Goal: Task Accomplishment & Management: Manage account settings

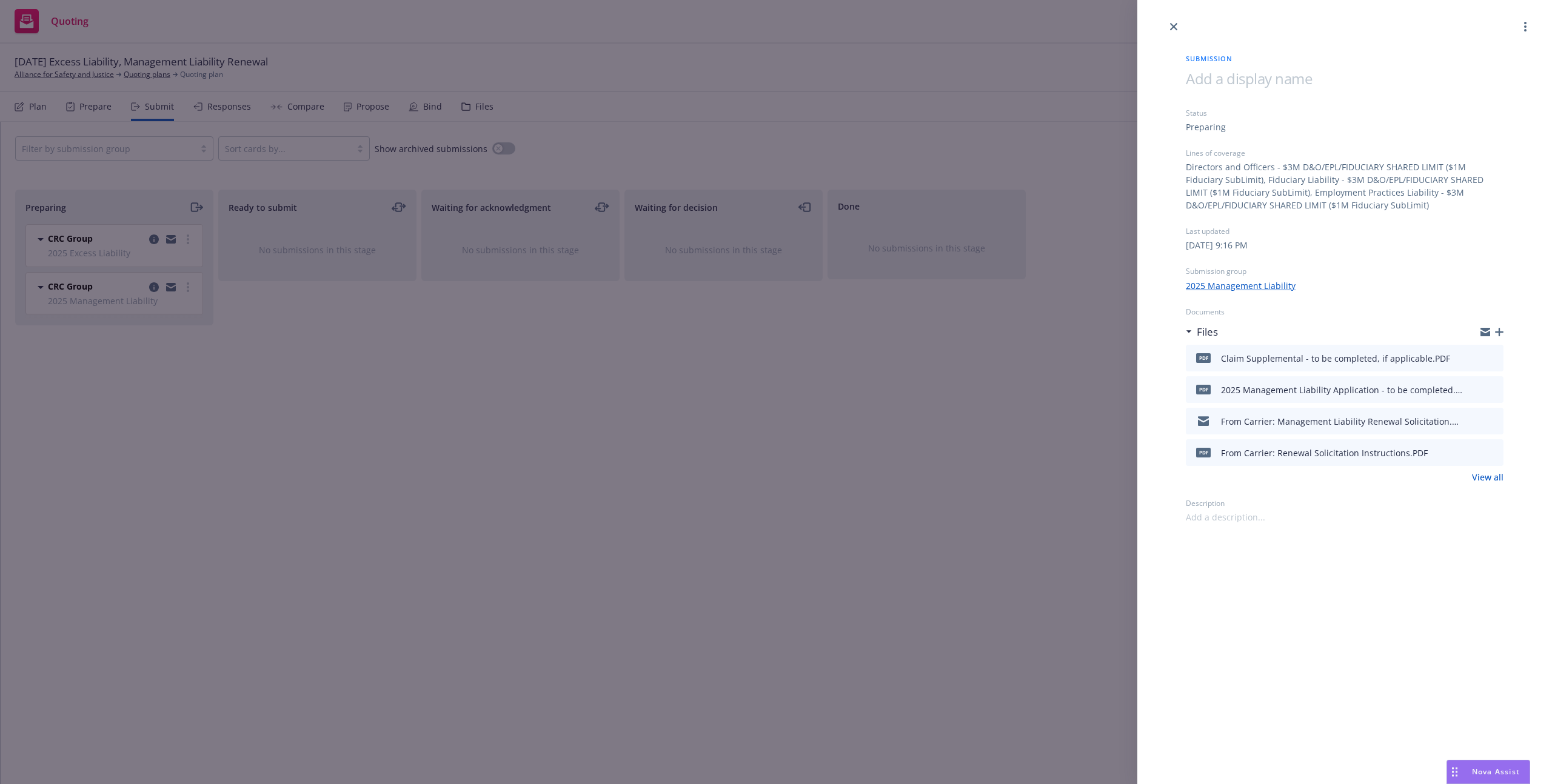
click at [1479, 476] on link "View all" at bounding box center [1487, 477] width 32 height 12
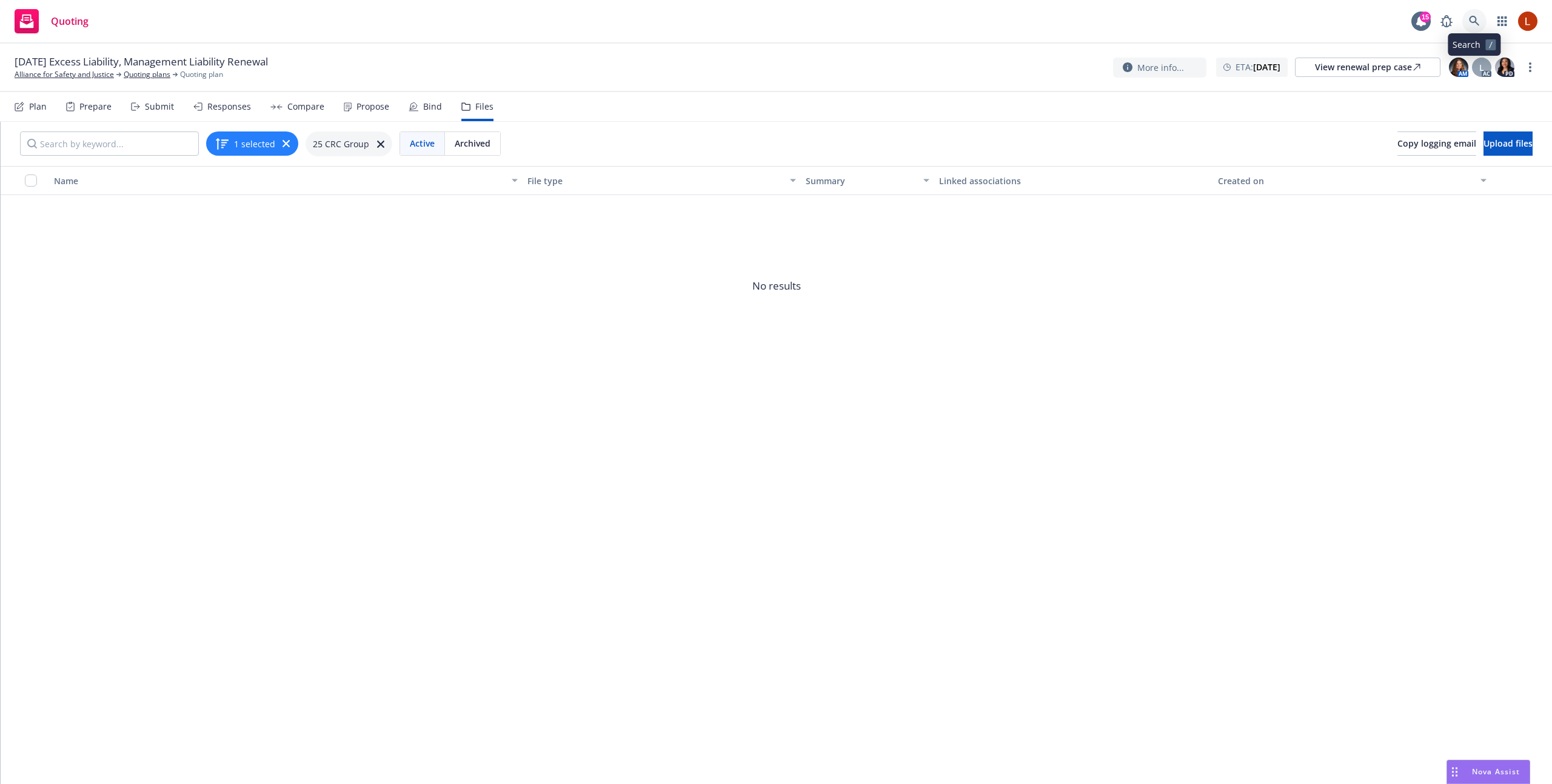
click at [1483, 21] on link at bounding box center [1474, 21] width 24 height 24
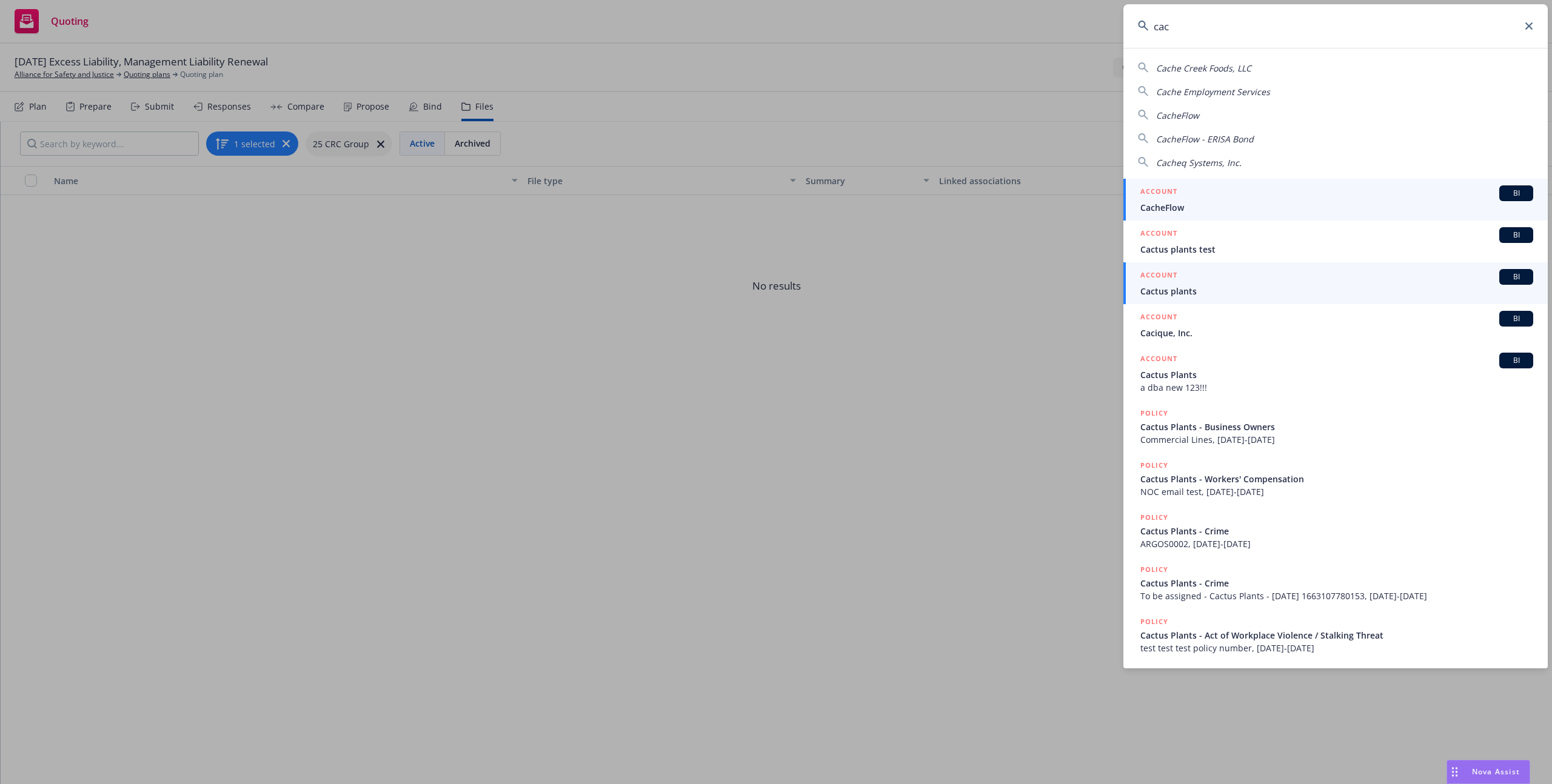
type input "cac"
click at [1243, 280] on div "ACCOUNT BI" at bounding box center [1337, 277] width 393 height 16
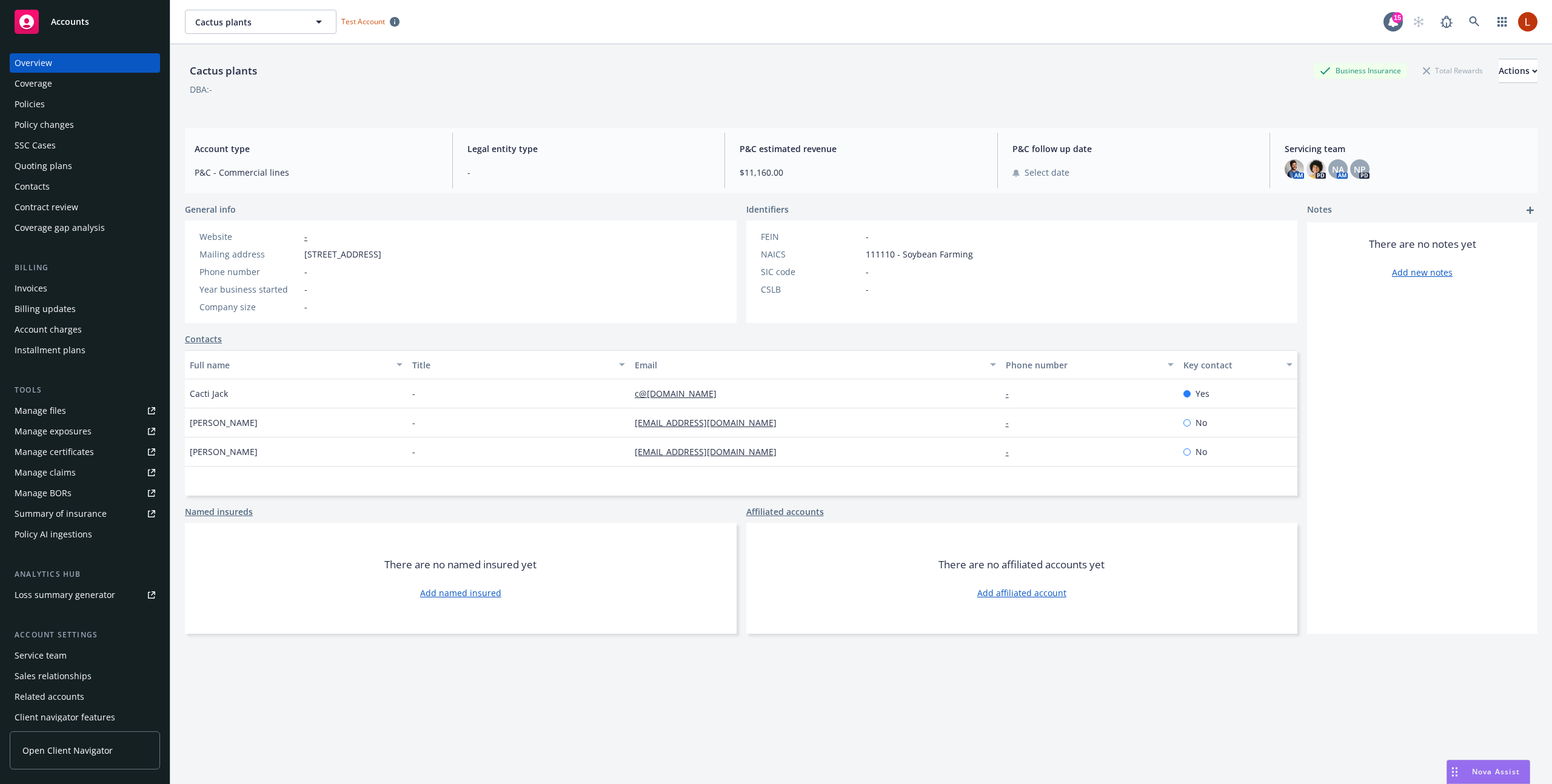
click at [94, 417] on link "Manage files" at bounding box center [85, 410] width 151 height 19
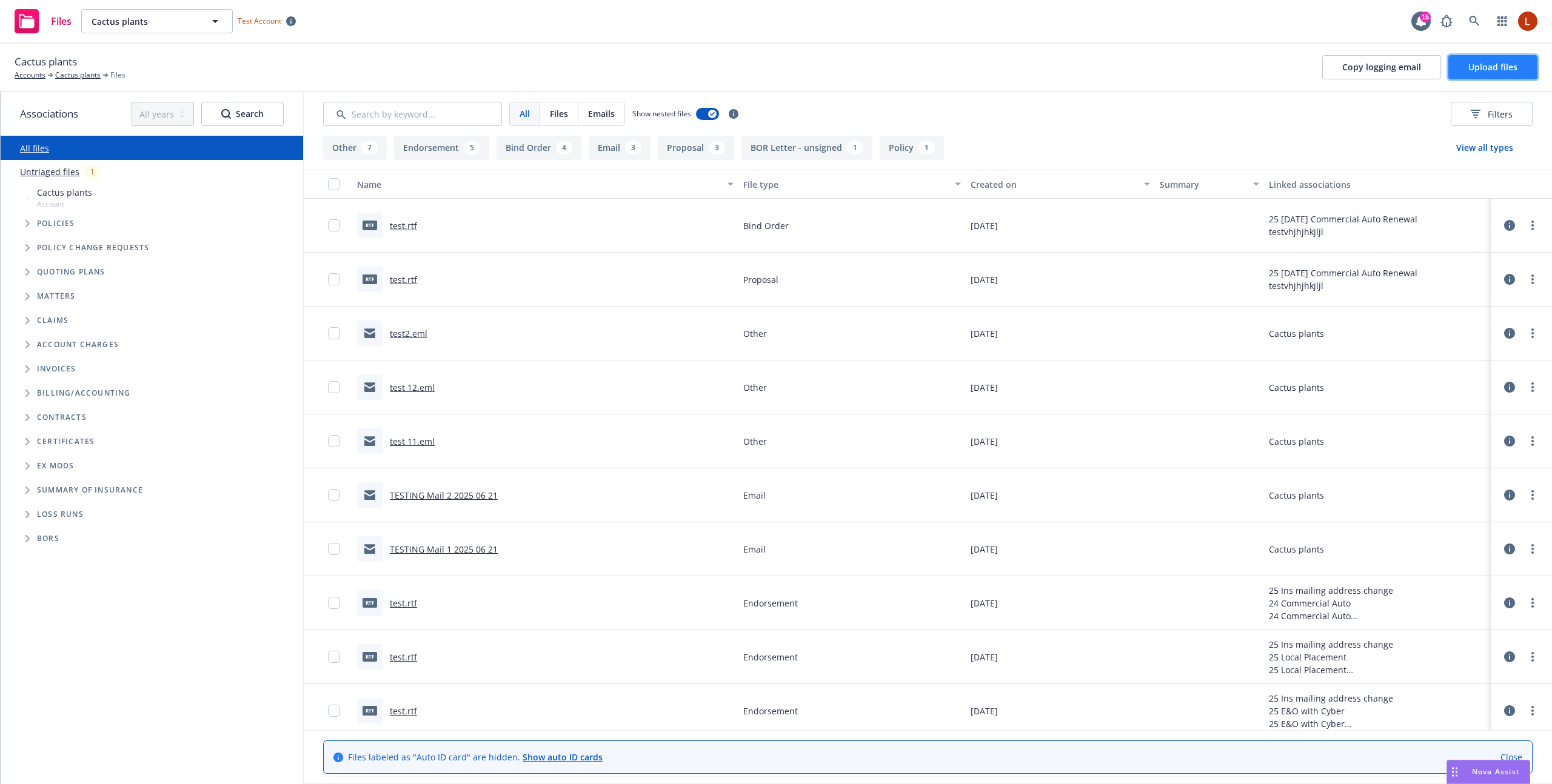
click at [1494, 71] on span "Upload files" at bounding box center [1493, 67] width 49 height 12
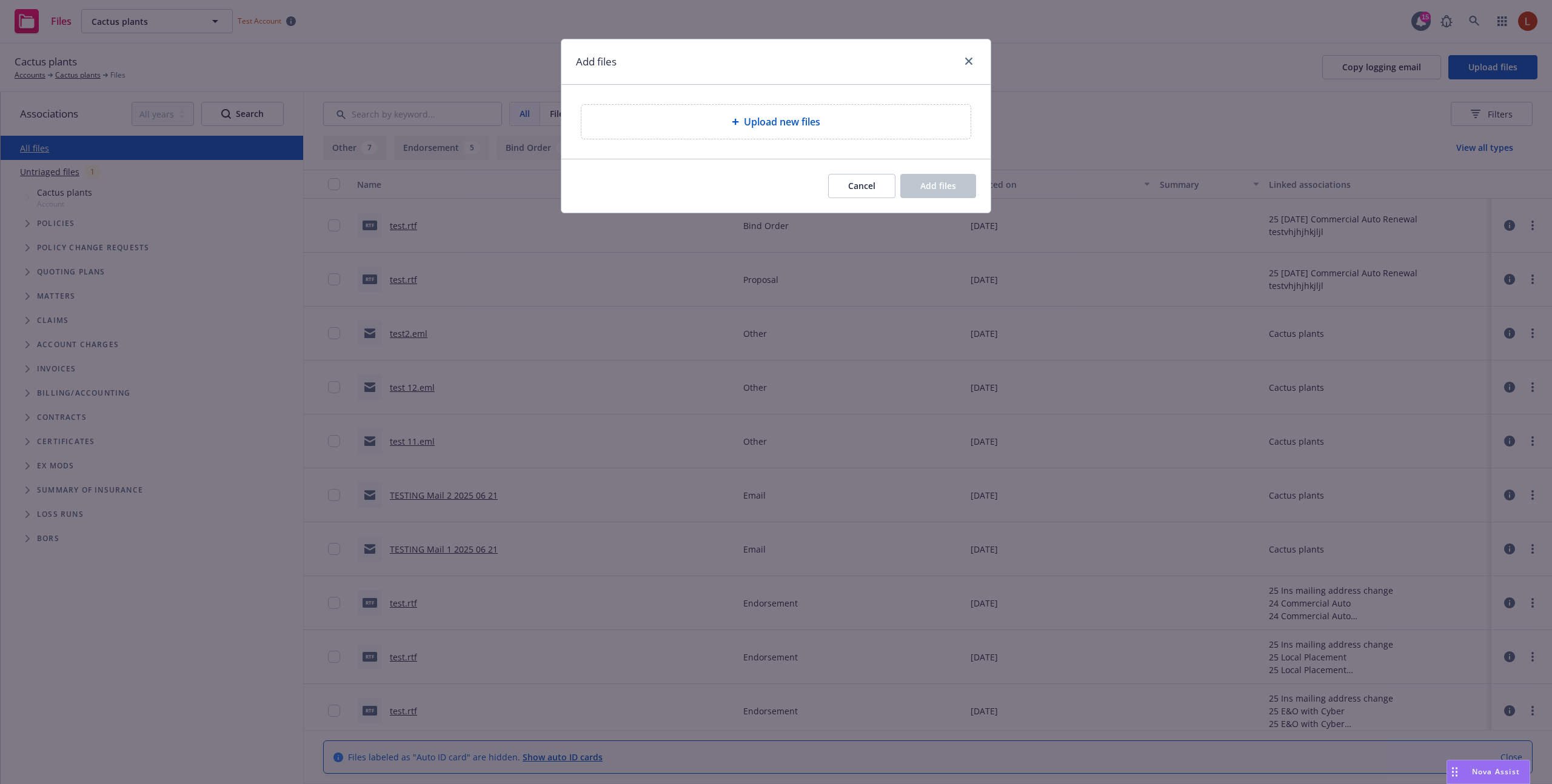
click at [801, 133] on div "Upload new files" at bounding box center [776, 122] width 389 height 34
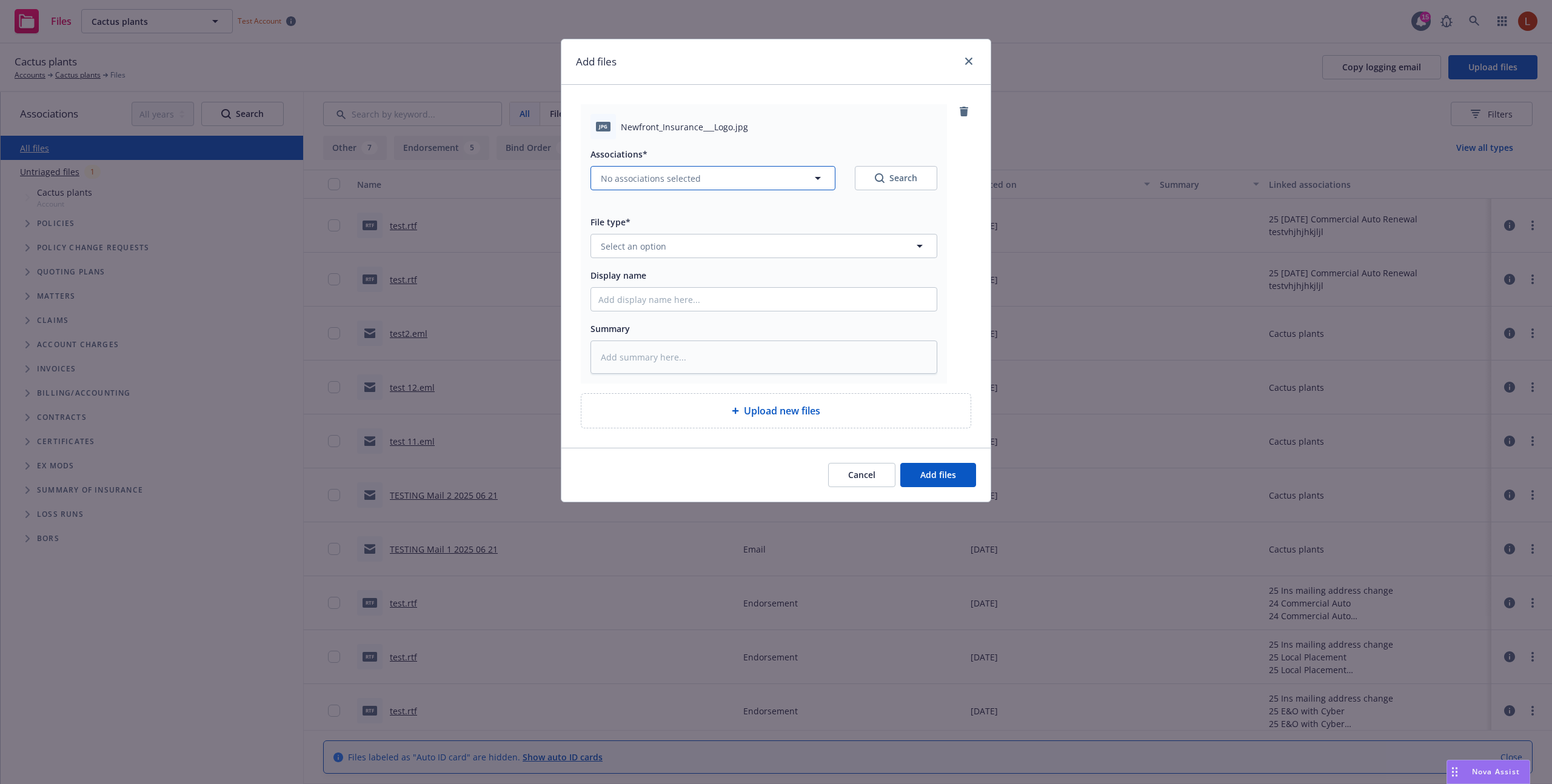
click at [643, 170] on button "No associations selected" at bounding box center [713, 178] width 245 height 24
type textarea "x"
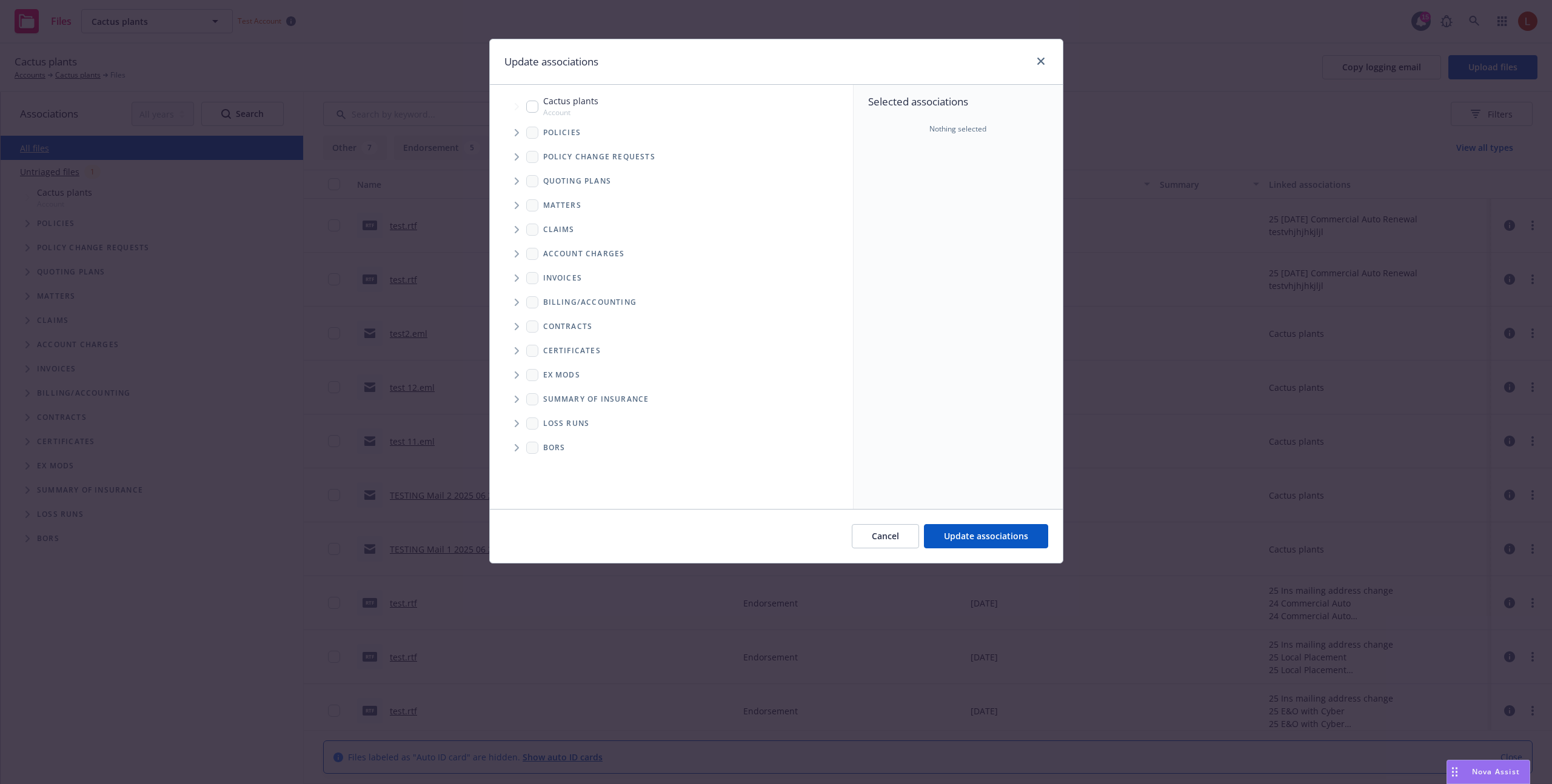
click at [535, 104] on input "Tree Example" at bounding box center [532, 106] width 12 height 12
checkbox input "true"
click at [999, 543] on button "Update associations" at bounding box center [986, 536] width 124 height 24
type textarea "x"
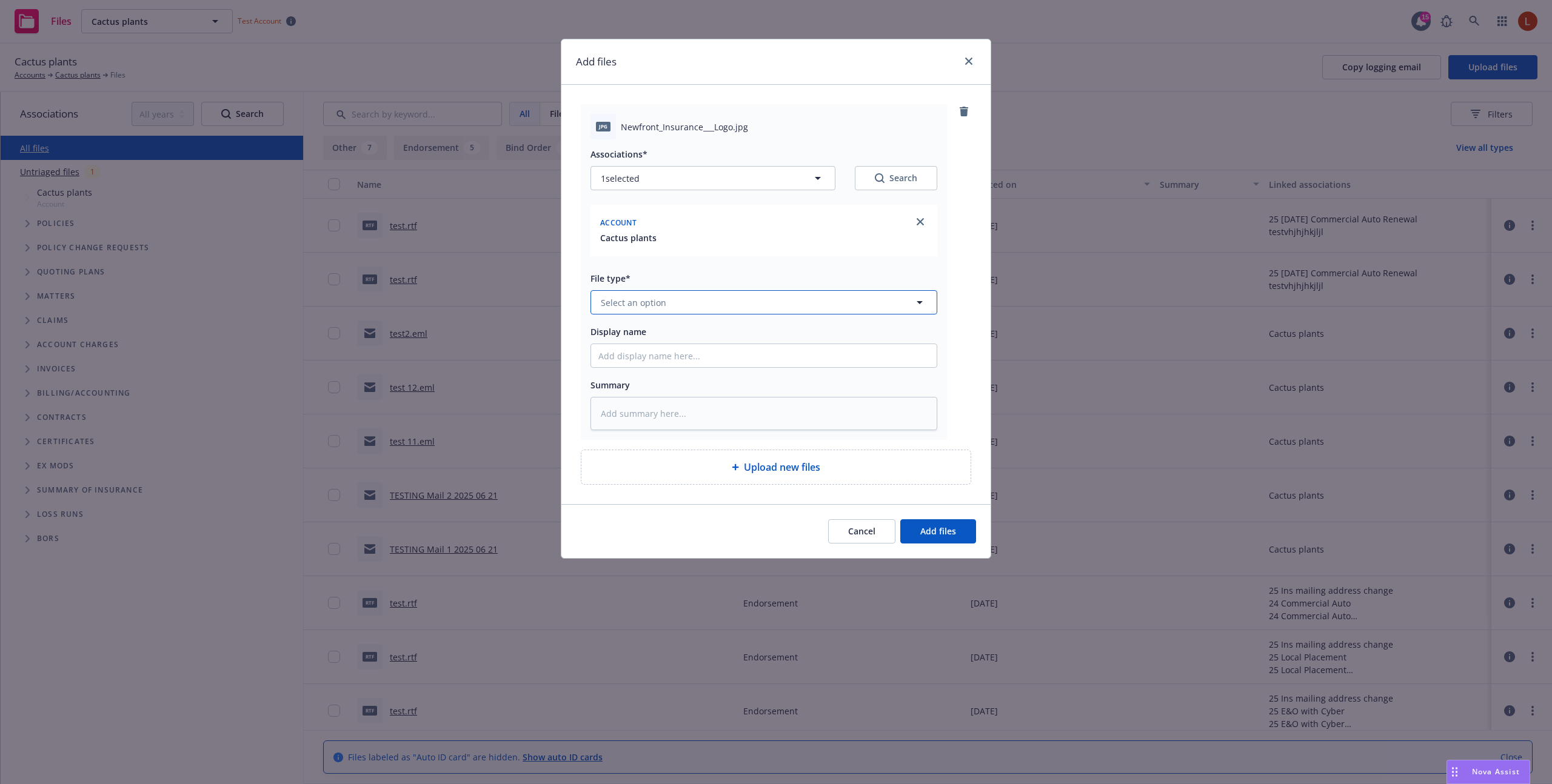
click at [701, 300] on button "Select an option" at bounding box center [763, 302] width 346 height 24
type input "pic"
click at [681, 336] on div "Picture" at bounding box center [764, 336] width 331 height 17
click at [690, 356] on input "Display name" at bounding box center [764, 356] width 346 height 23
type textarea "x"
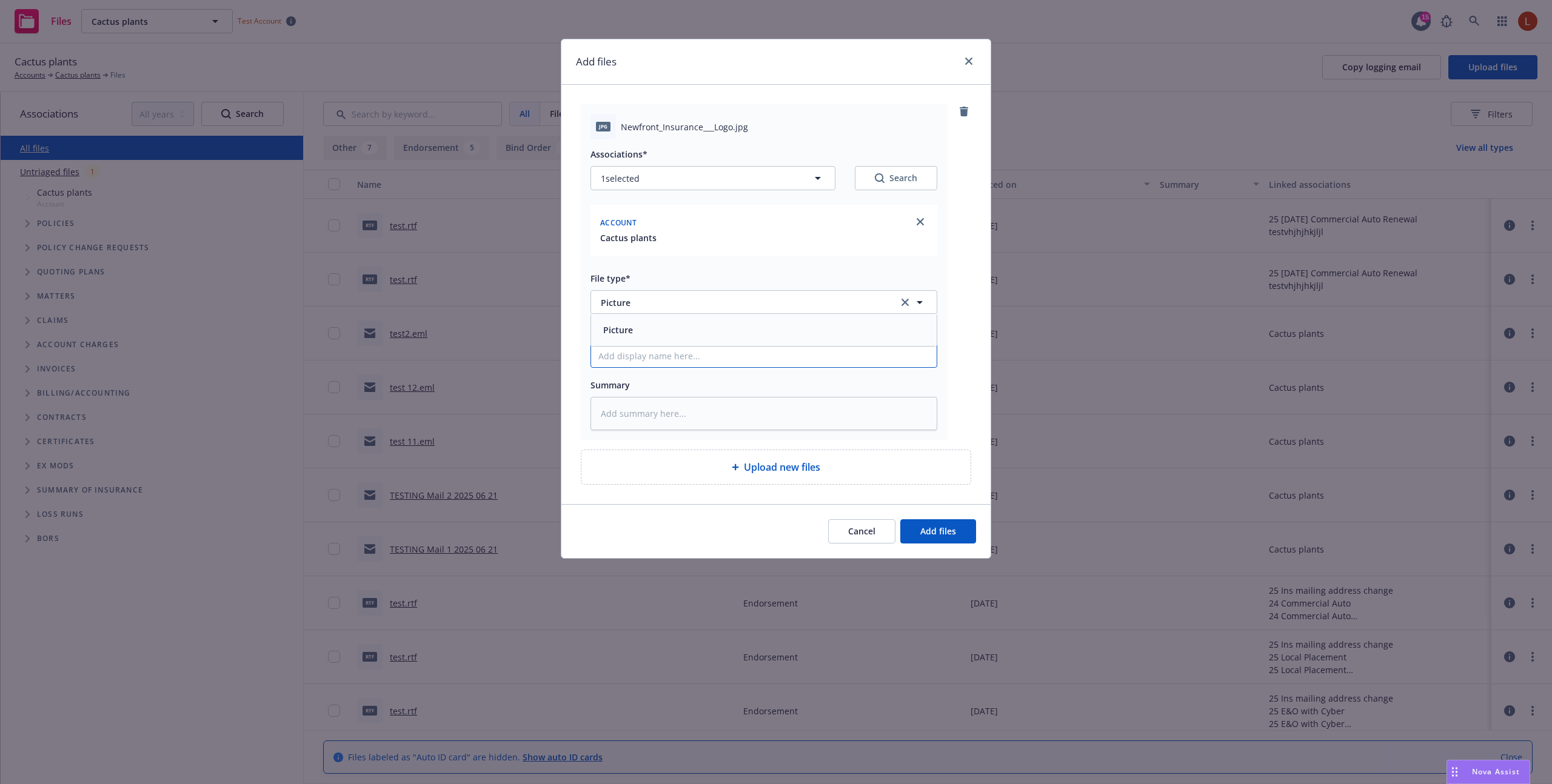
type input "t"
type textarea "x"
type input "te"
type textarea "x"
type input "tes"
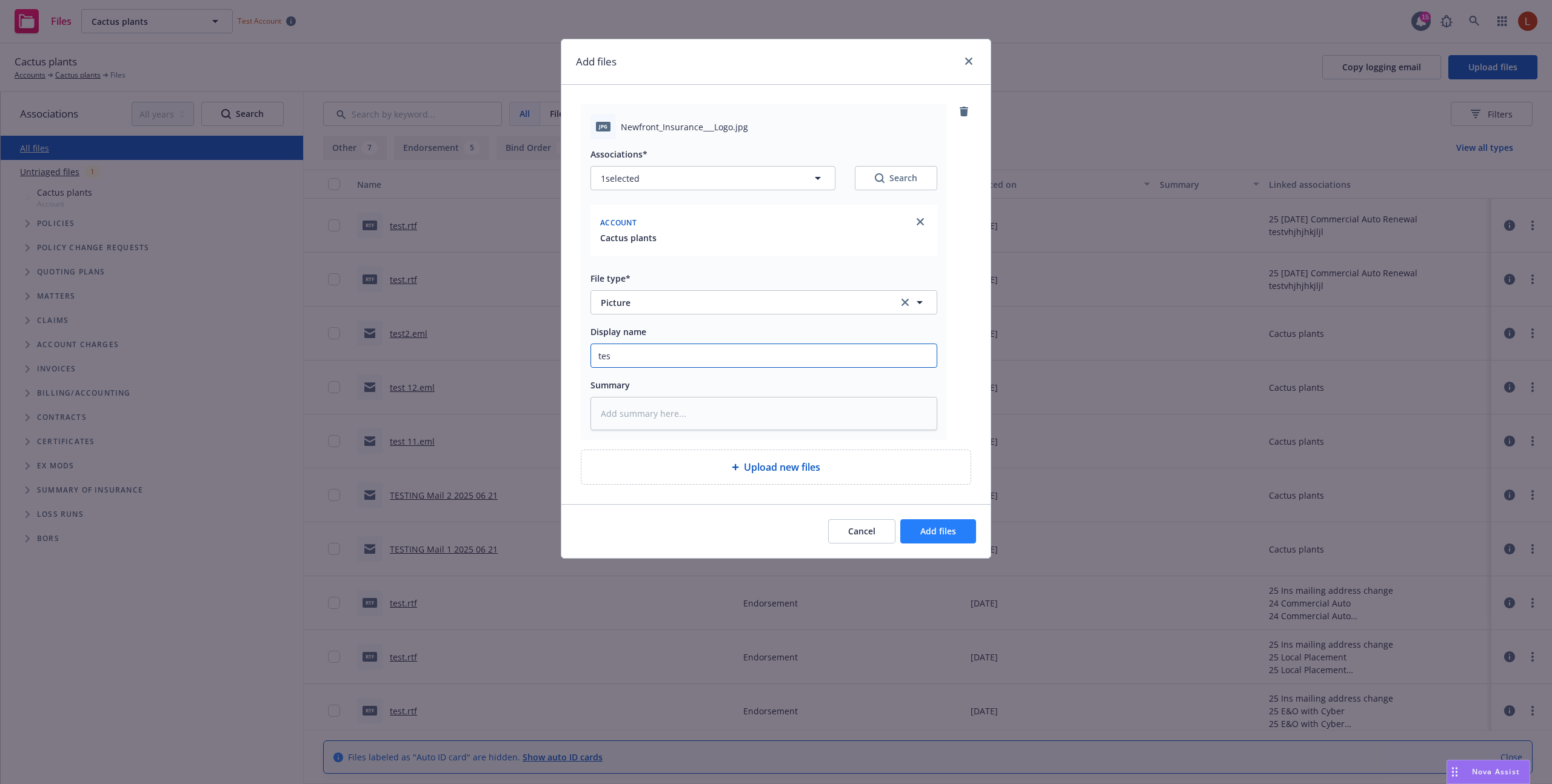
type textarea "x"
type input "test"
click at [946, 527] on span "Add files" at bounding box center [938, 531] width 36 height 12
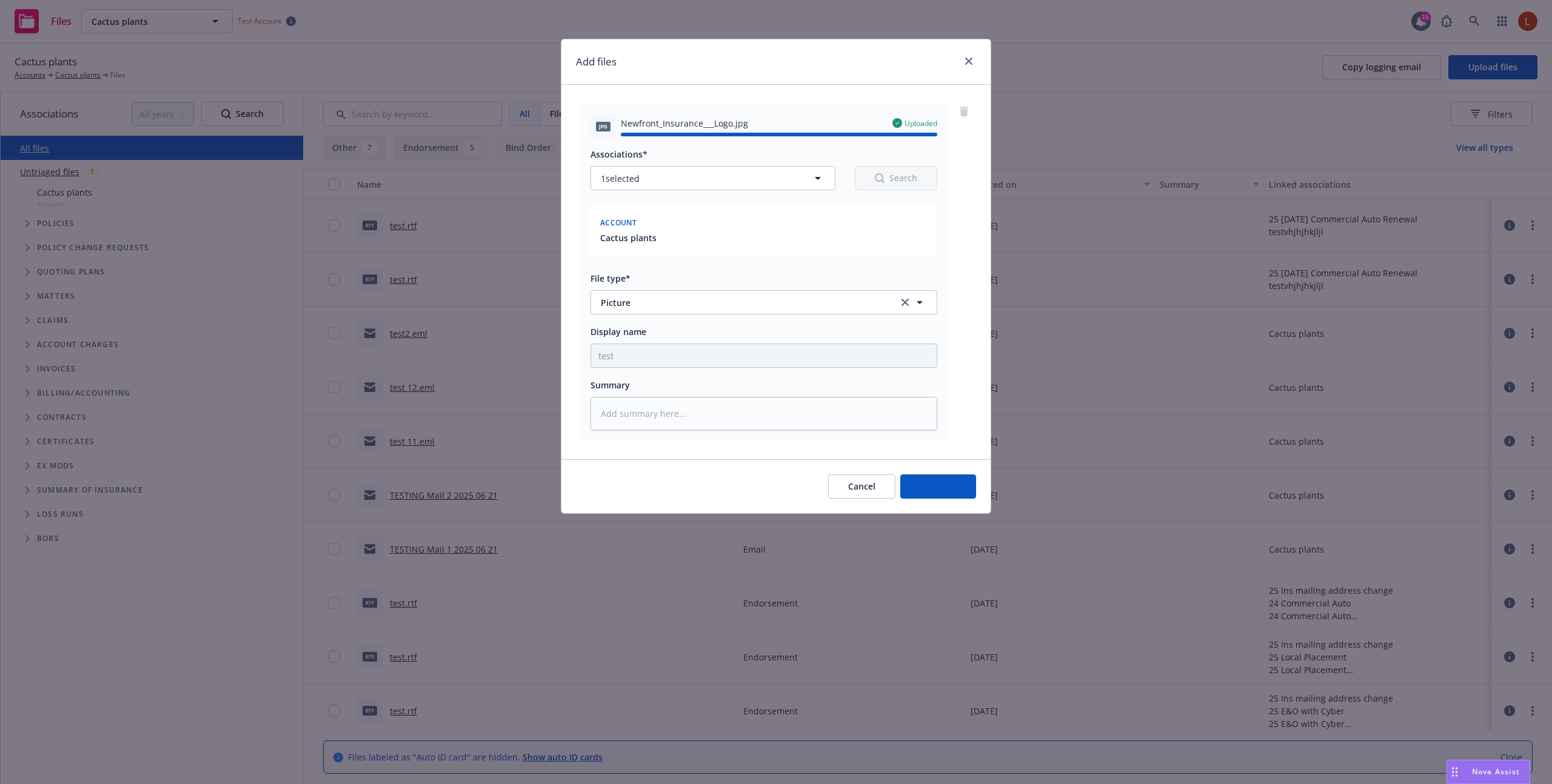
type textarea "x"
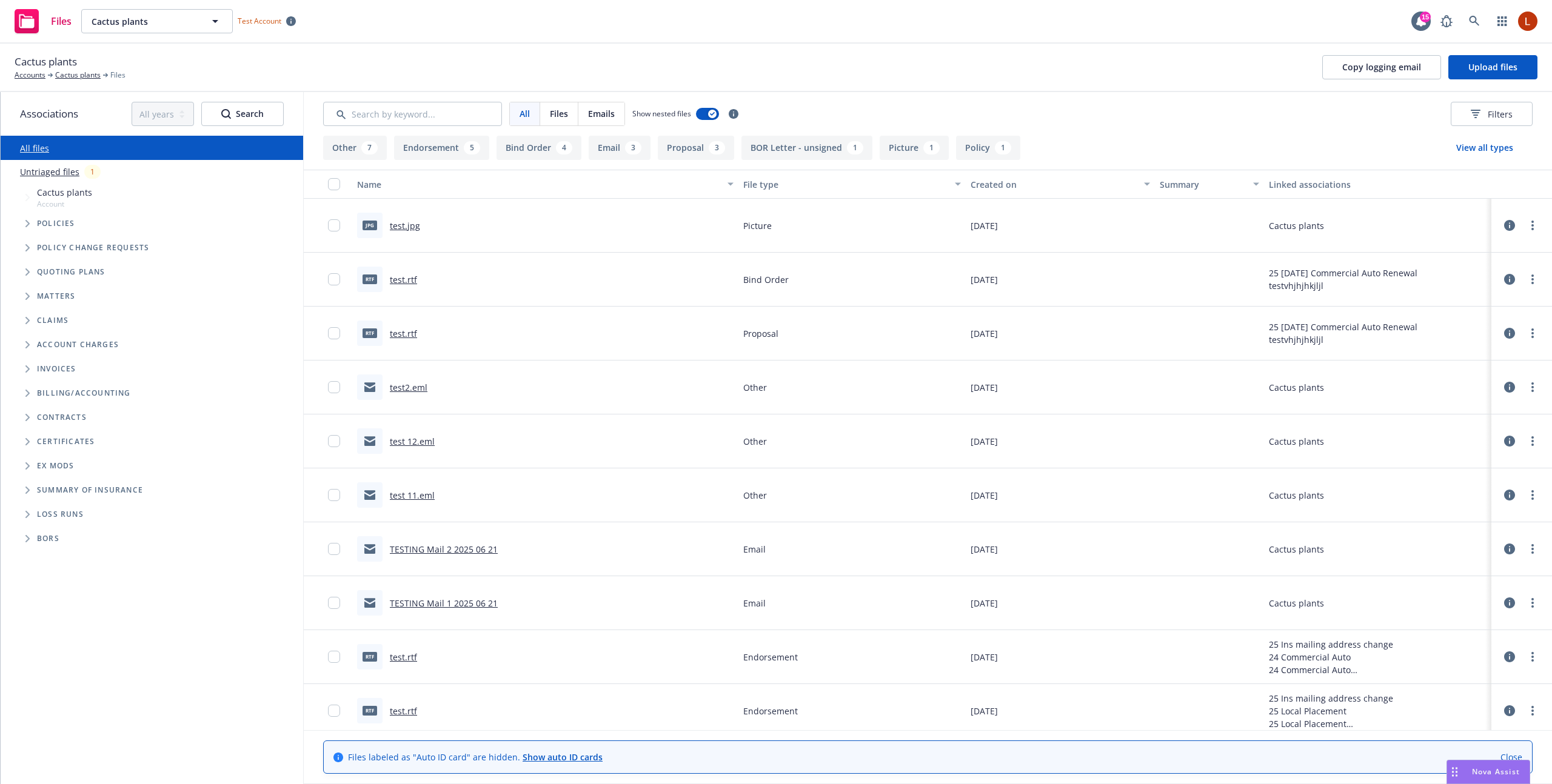
click at [1512, 227] on icon at bounding box center [1510, 226] width 11 height 11
click at [992, 188] on div "Created on" at bounding box center [1053, 185] width 166 height 12
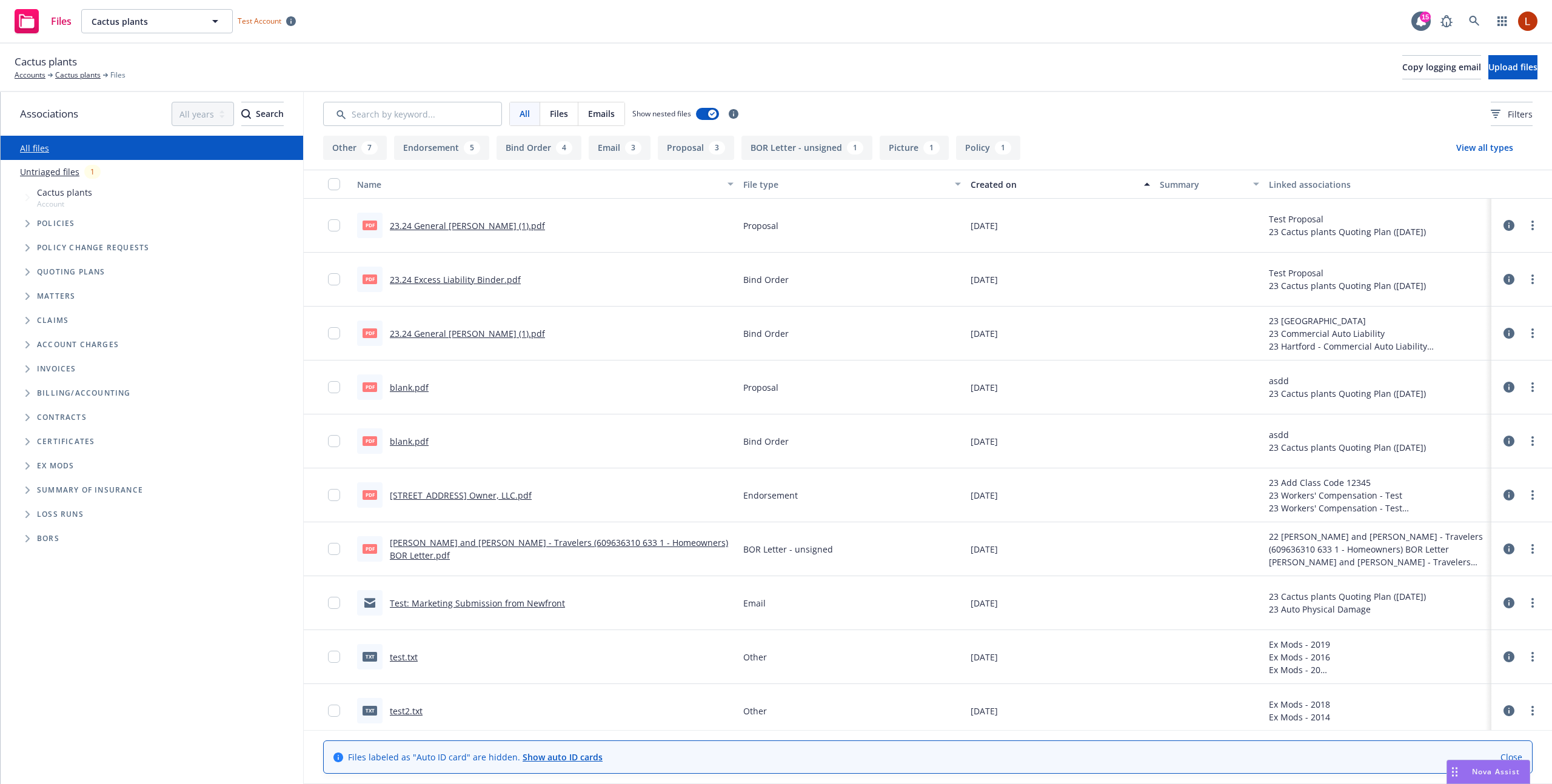
click at [992, 188] on div "Created on" at bounding box center [1053, 185] width 166 height 12
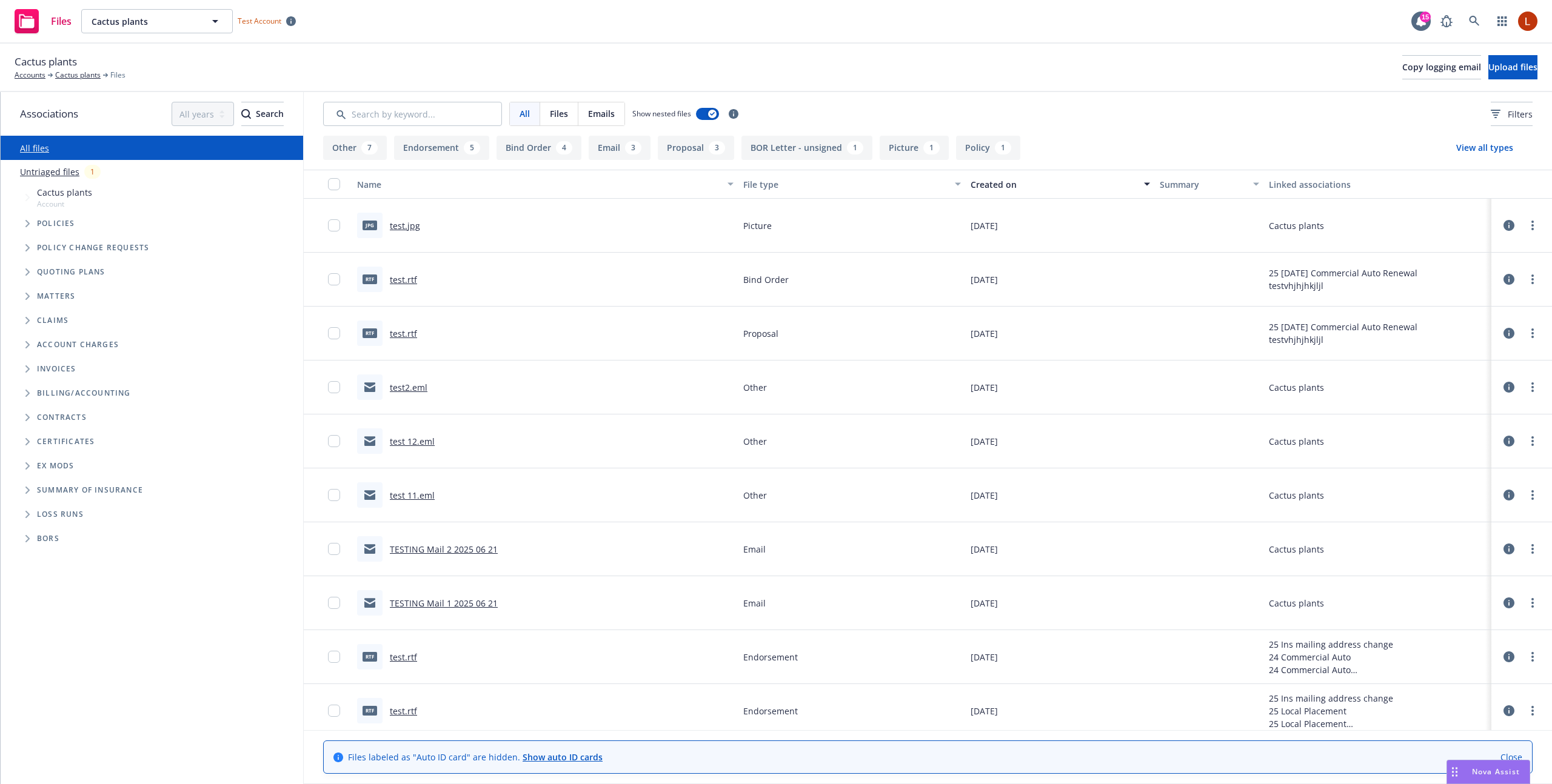
click at [1513, 226] on icon at bounding box center [1509, 226] width 11 height 11
drag, startPoint x: 369, startPoint y: 32, endPoint x: 349, endPoint y: 11, distance: 29.0
click at [369, 32] on div "Files Cactus plants Cactus plants Test Account 15" at bounding box center [776, 22] width 1552 height 44
click at [1485, 68] on span "Upload files" at bounding box center [1493, 67] width 49 height 12
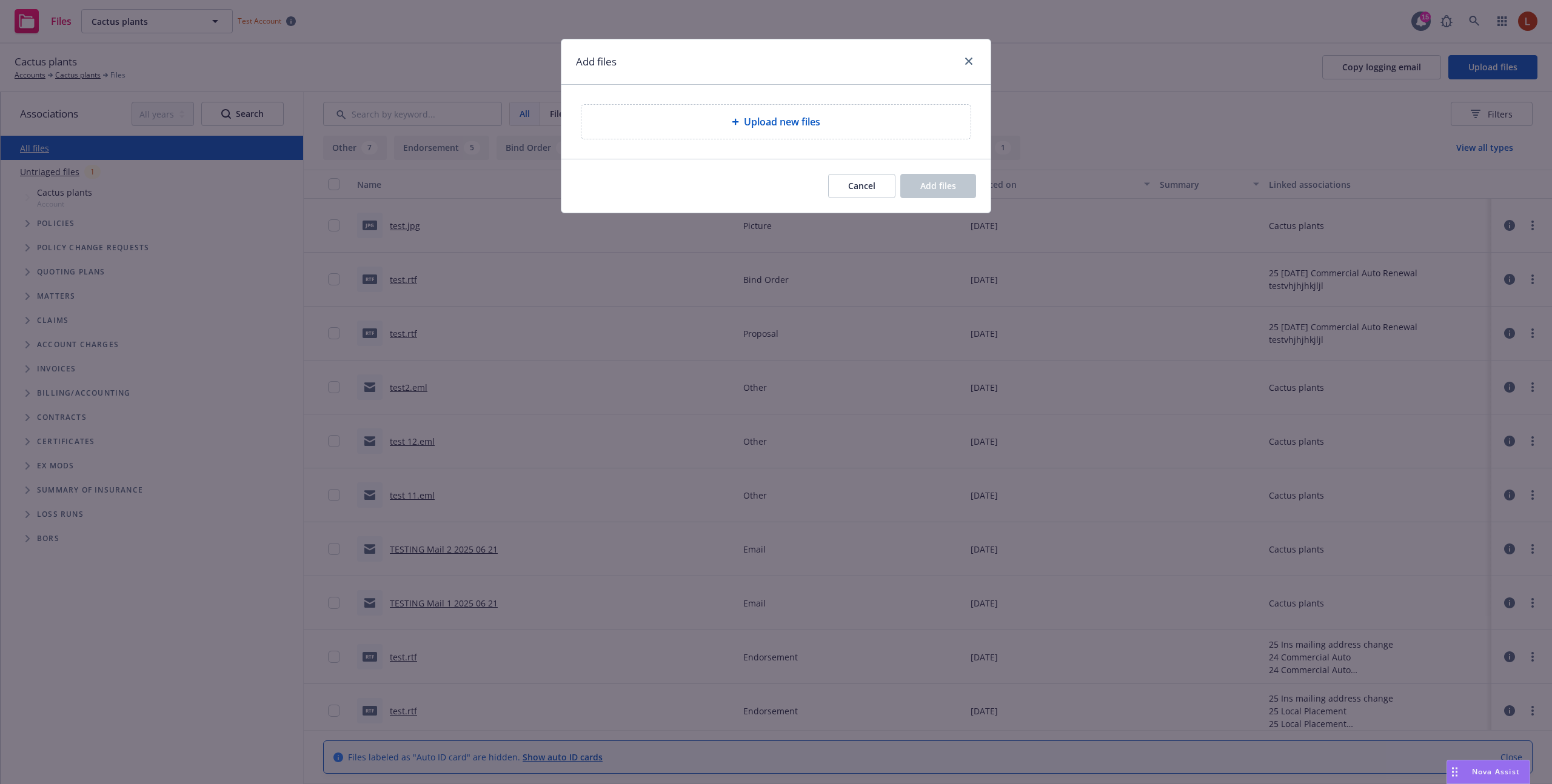
click at [782, 142] on div "Upload new files" at bounding box center [776, 121] width 429 height 74
click at [780, 132] on div "Upload new files" at bounding box center [776, 122] width 389 height 34
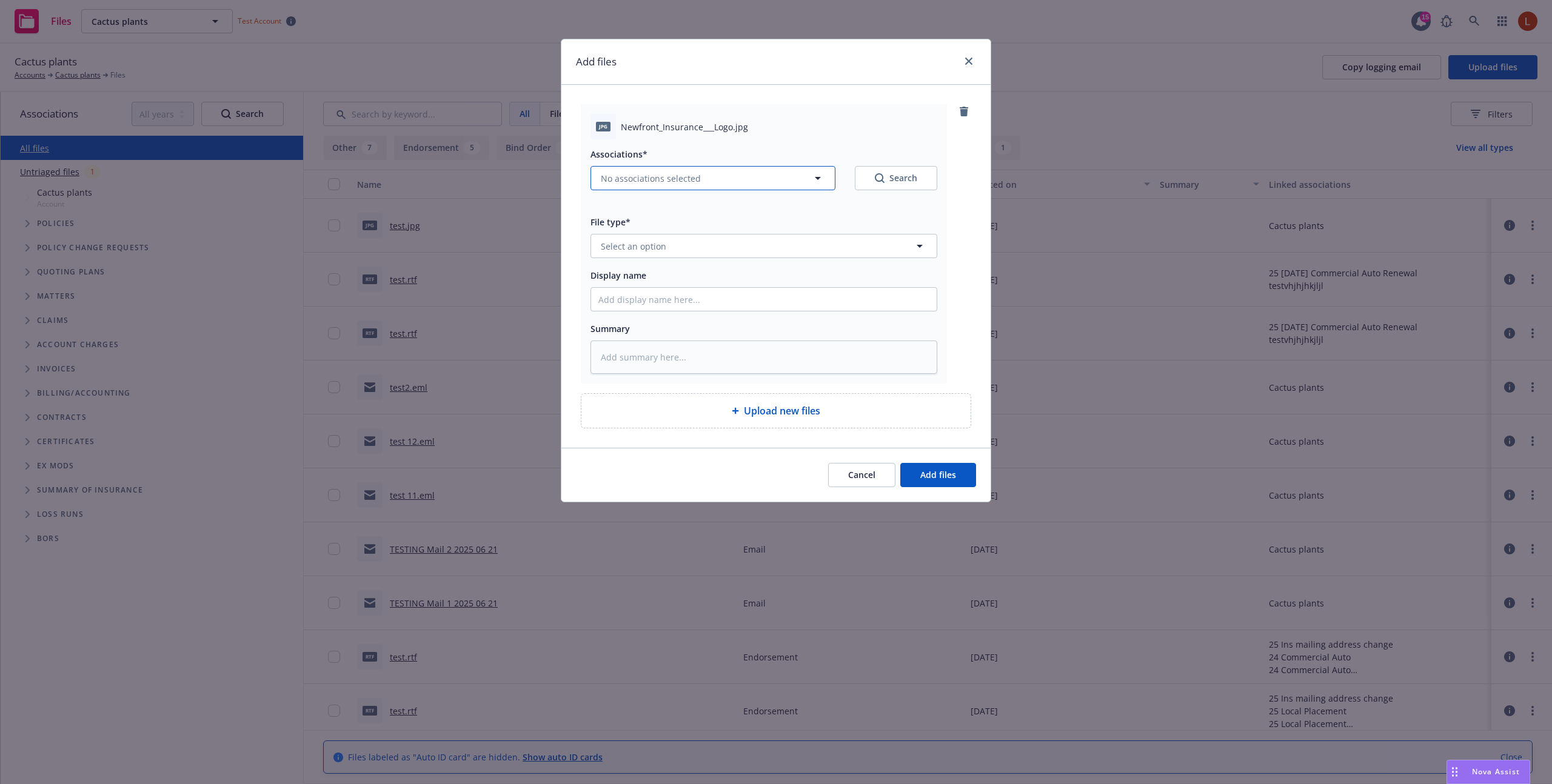
click at [644, 172] on span "No associations selected" at bounding box center [651, 178] width 100 height 12
type textarea "x"
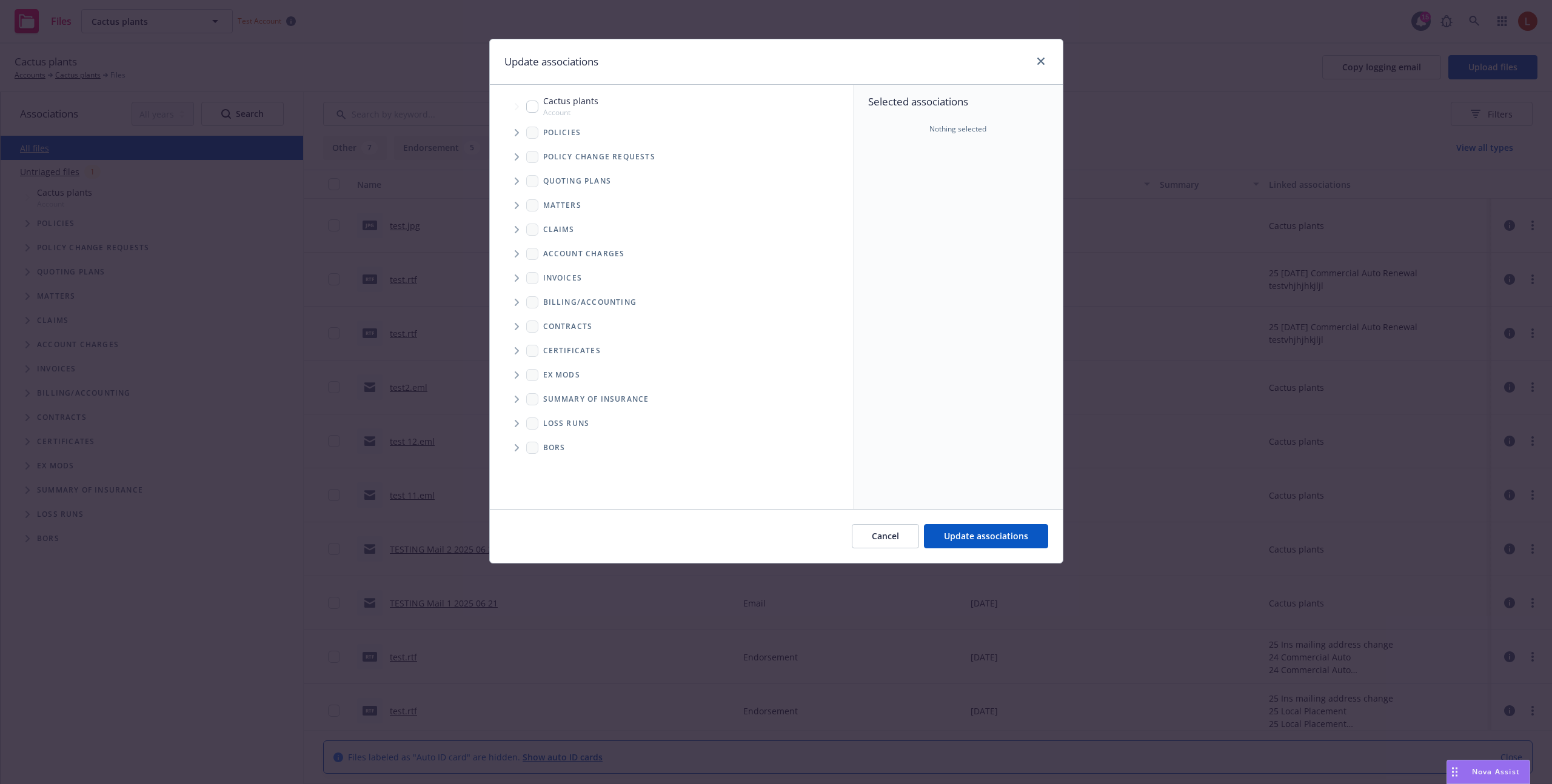
click at [531, 102] on input "Tree Example" at bounding box center [532, 106] width 12 height 12
checkbox input "true"
click at [995, 528] on button "Update associations" at bounding box center [986, 536] width 124 height 24
type textarea "x"
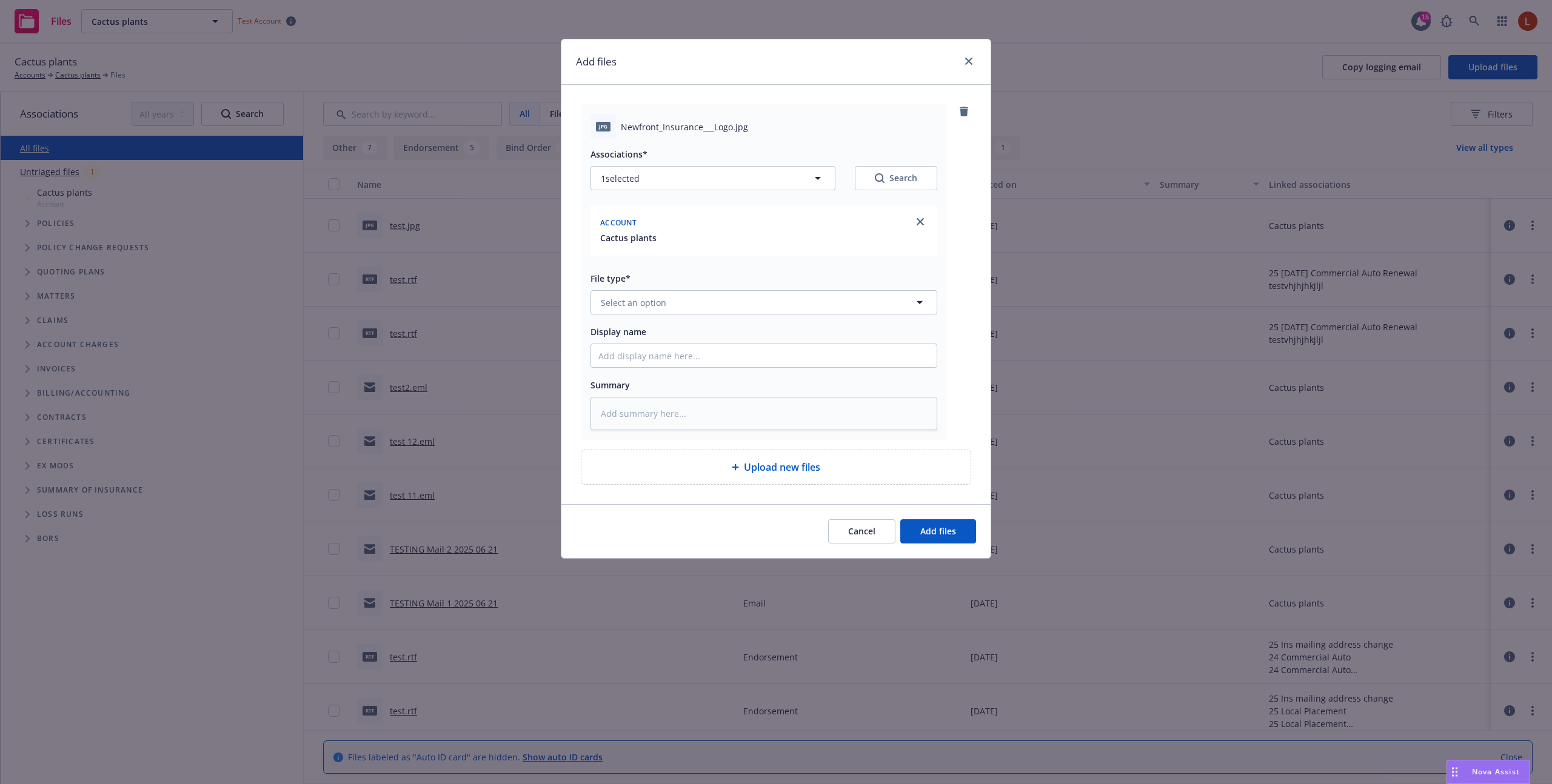
click at [753, 281] on div "File type*" at bounding box center [763, 278] width 346 height 14
click at [755, 290] on button "Select an option" at bounding box center [763, 302] width 346 height 24
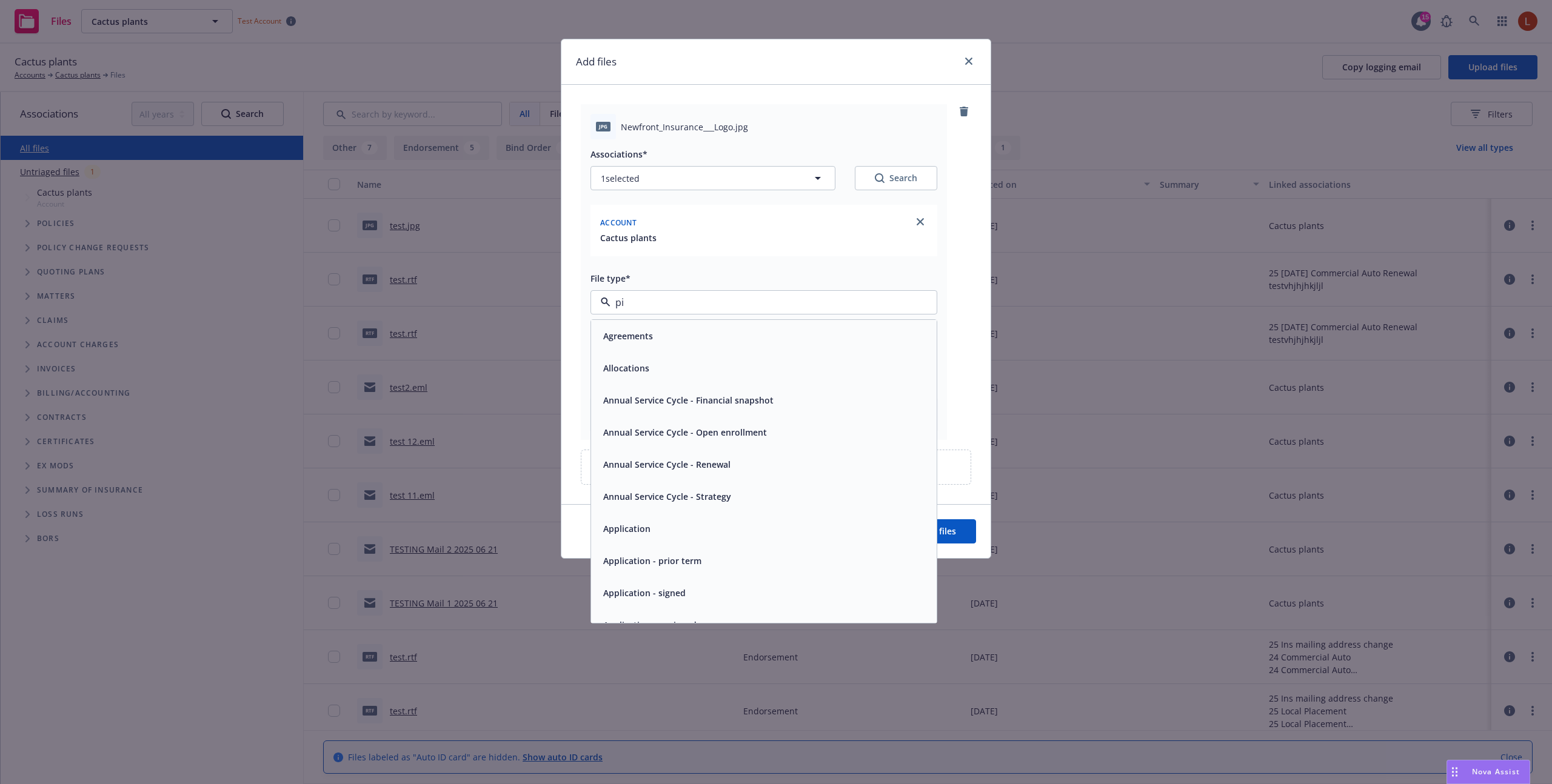
type input "pic"
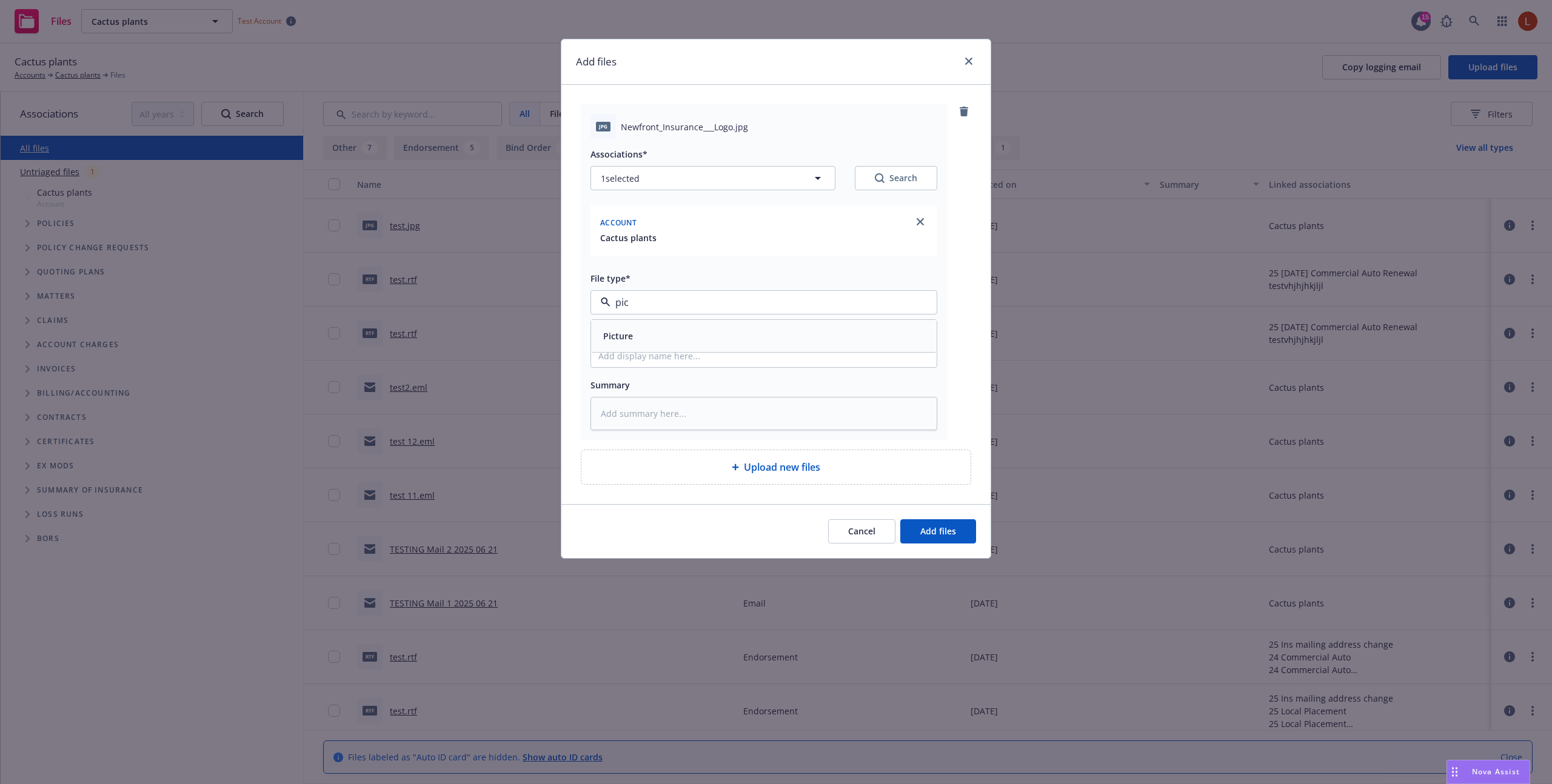
click at [699, 336] on div "Picture" at bounding box center [764, 336] width 331 height 17
click at [764, 356] on input "Display name" at bounding box center [764, 356] width 346 height 23
type textarea "x"
type input "t"
type textarea "x"
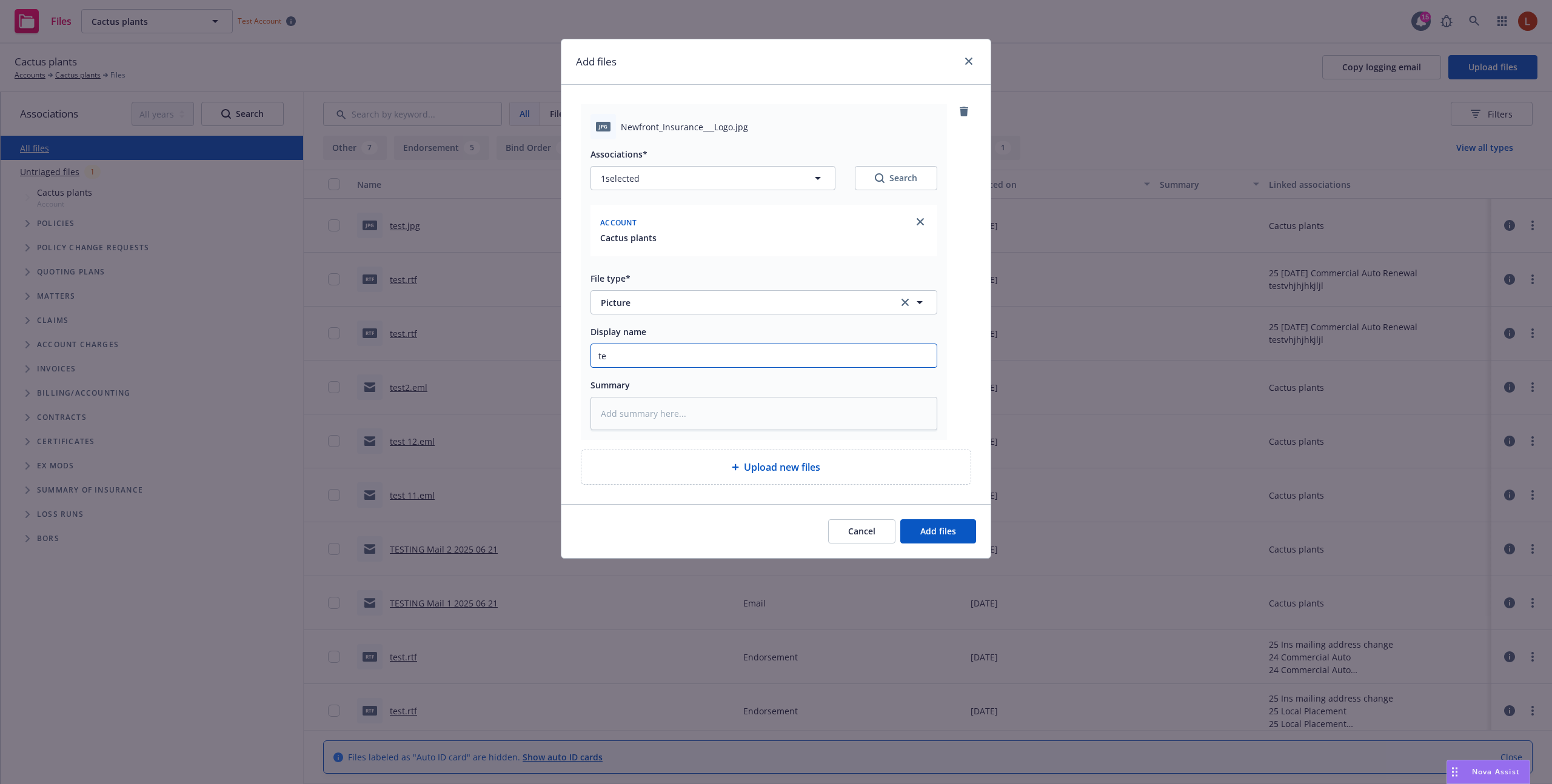
type input "tes"
type textarea "x"
type input "test"
type textarea "x"
type input "test"
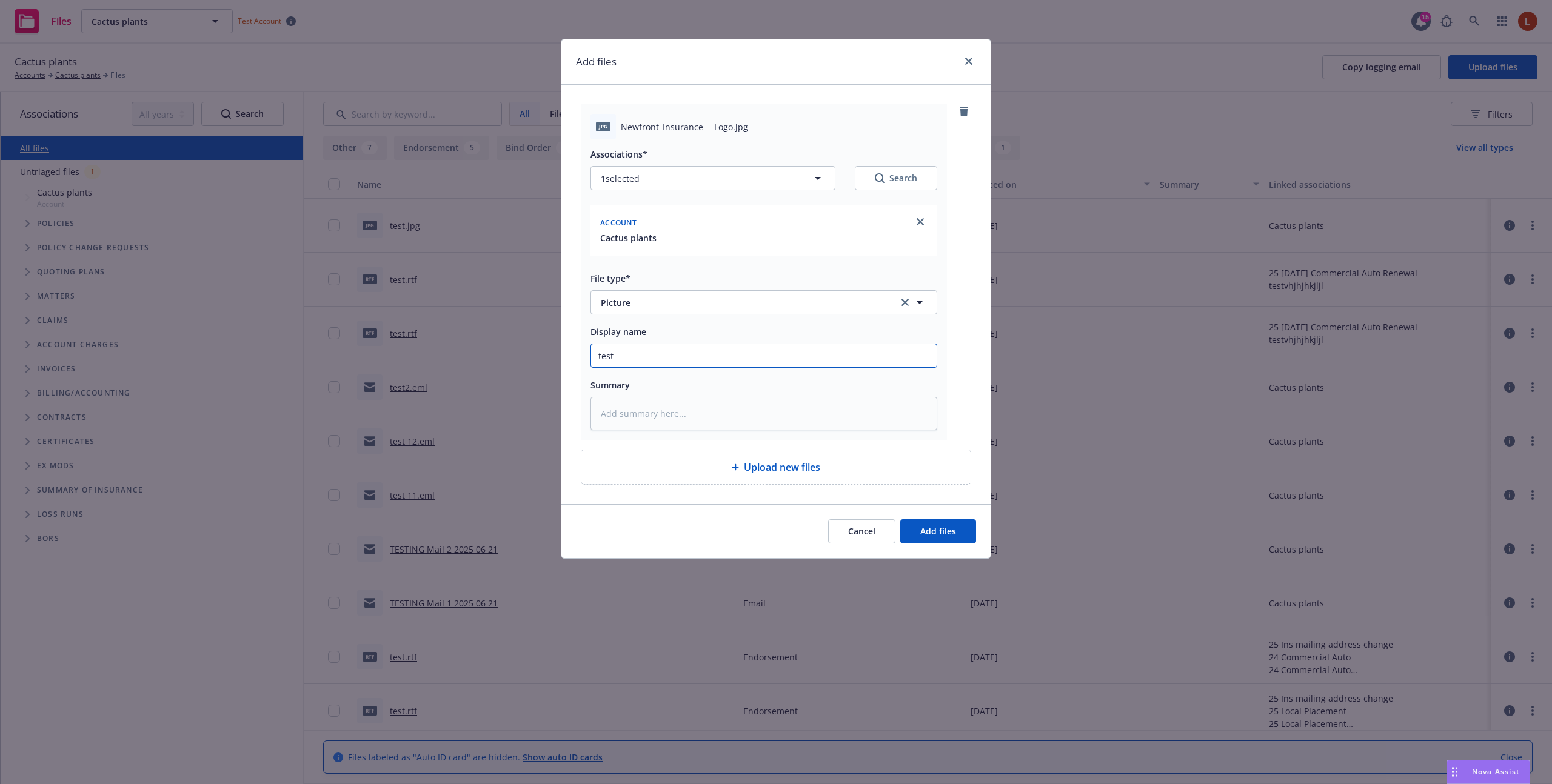
type textarea "x"
type input "test l"
type textarea "x"
type input "test li"
type textarea "x"
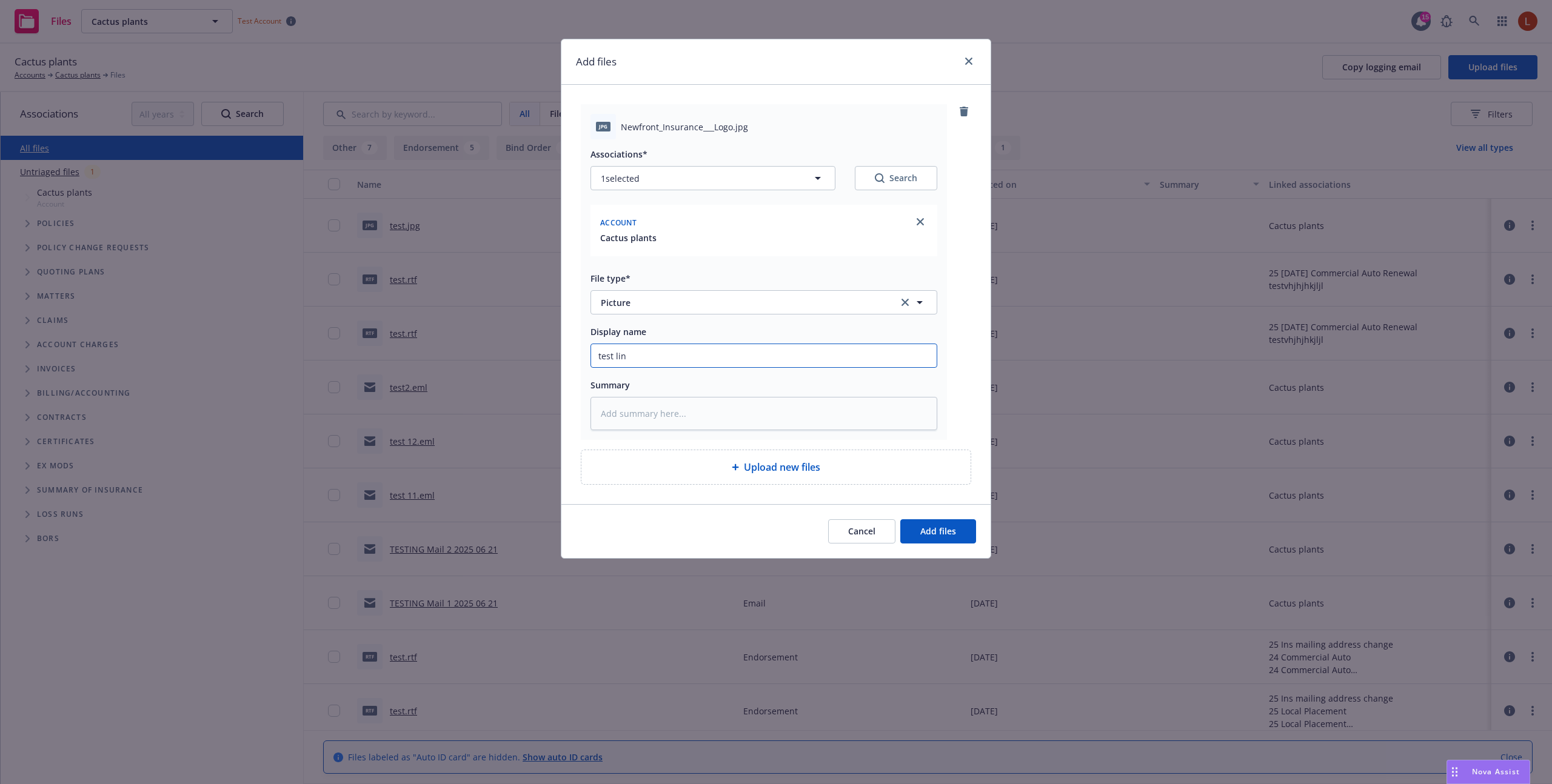
type input "test lind"
type textarea "x"
type input "test linda"
click at [929, 528] on span "Add files" at bounding box center [938, 531] width 36 height 12
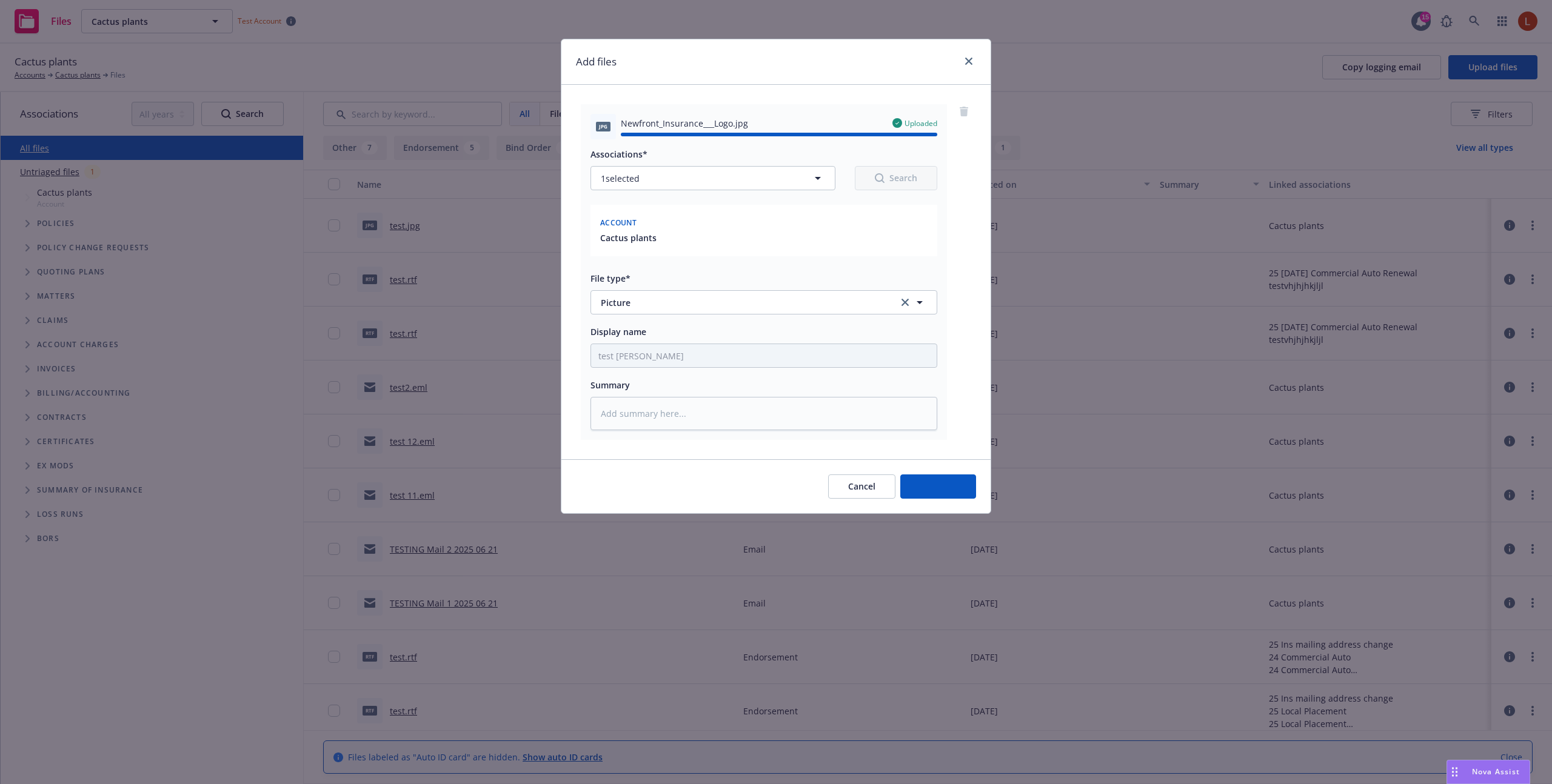
type textarea "x"
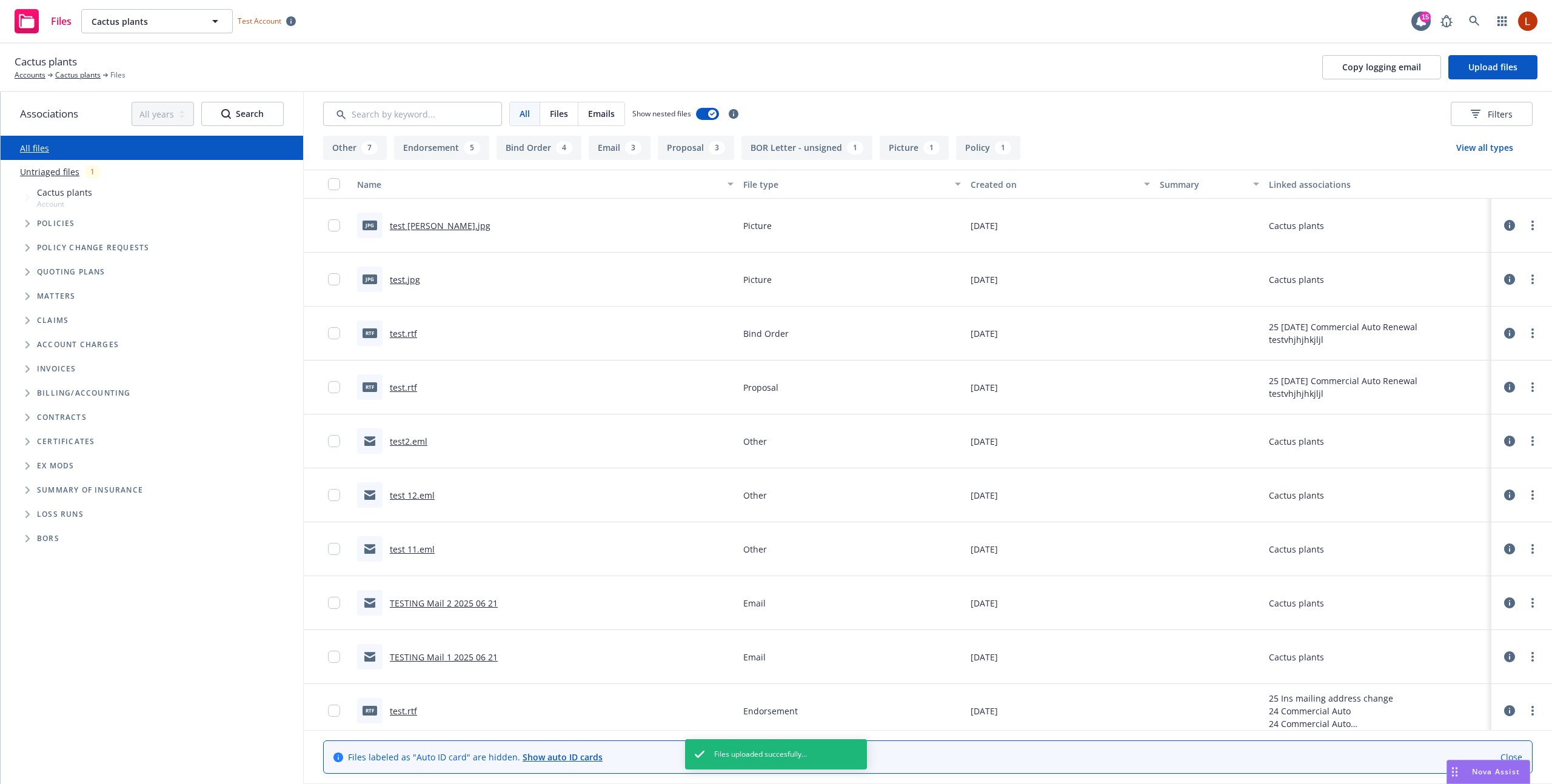
click at [1510, 279] on icon at bounding box center [1510, 280] width 11 height 11
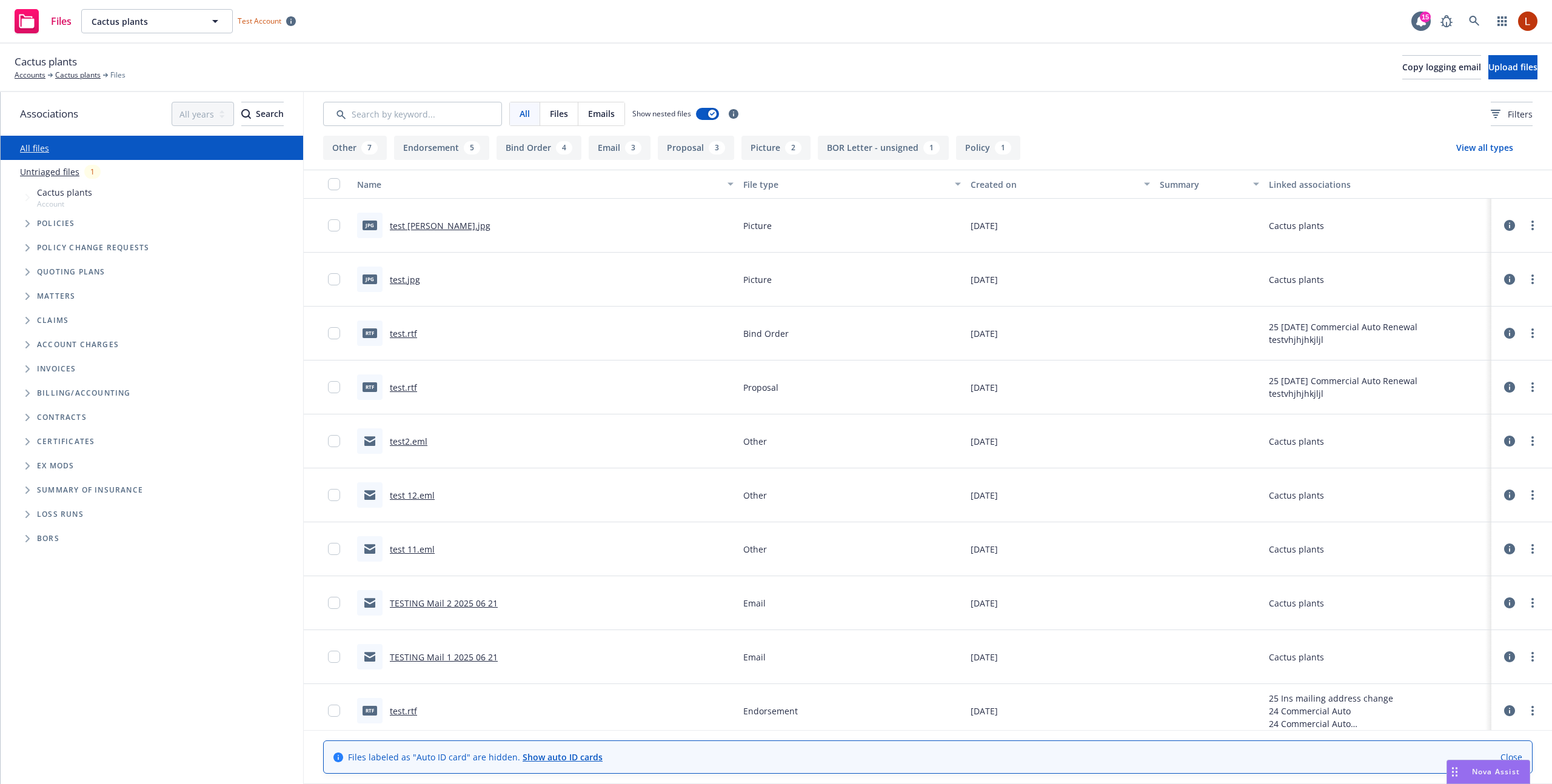
click at [1508, 222] on icon at bounding box center [1510, 226] width 11 height 11
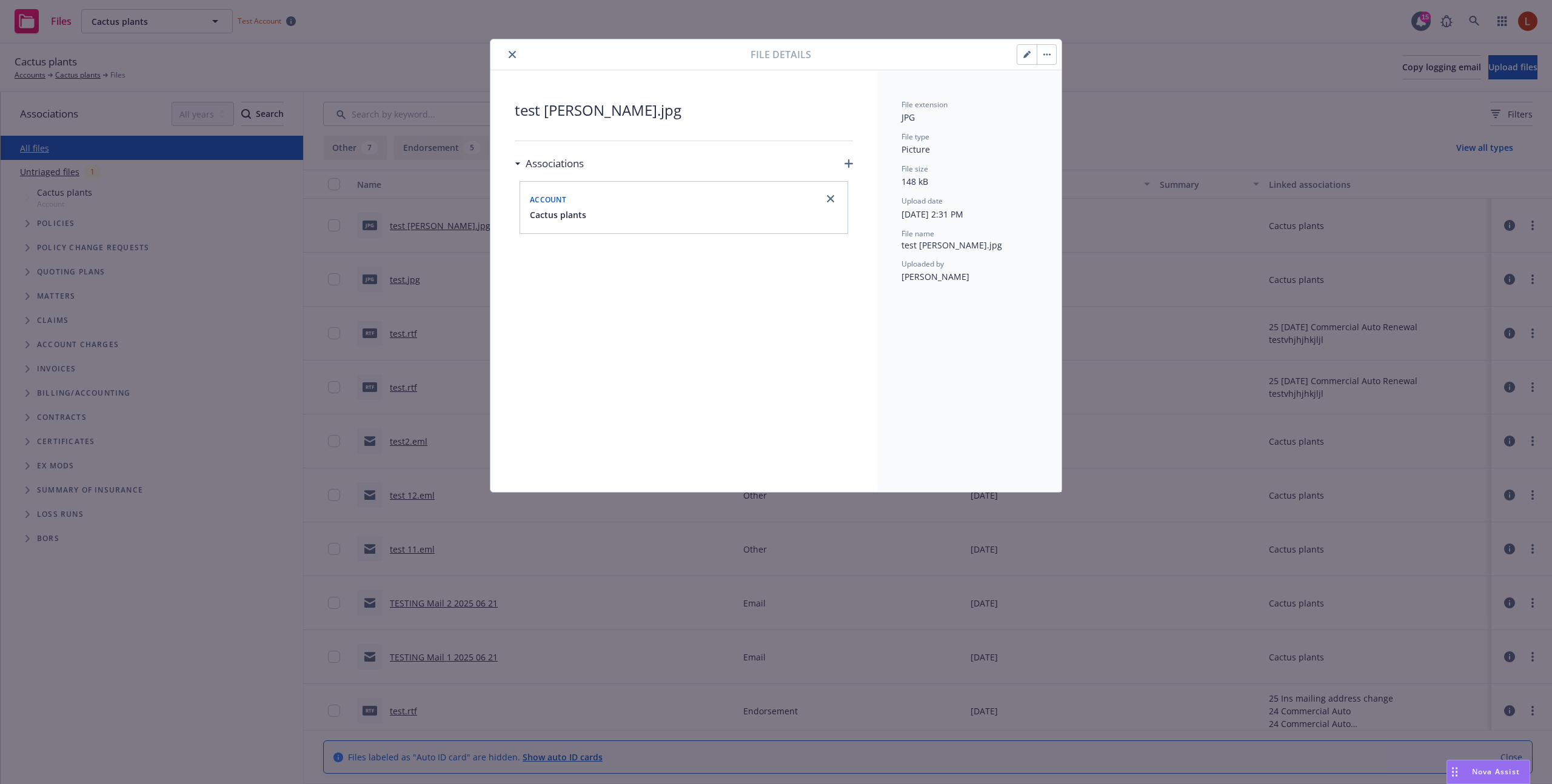
click at [514, 57] on icon "close" at bounding box center [513, 55] width 7 height 7
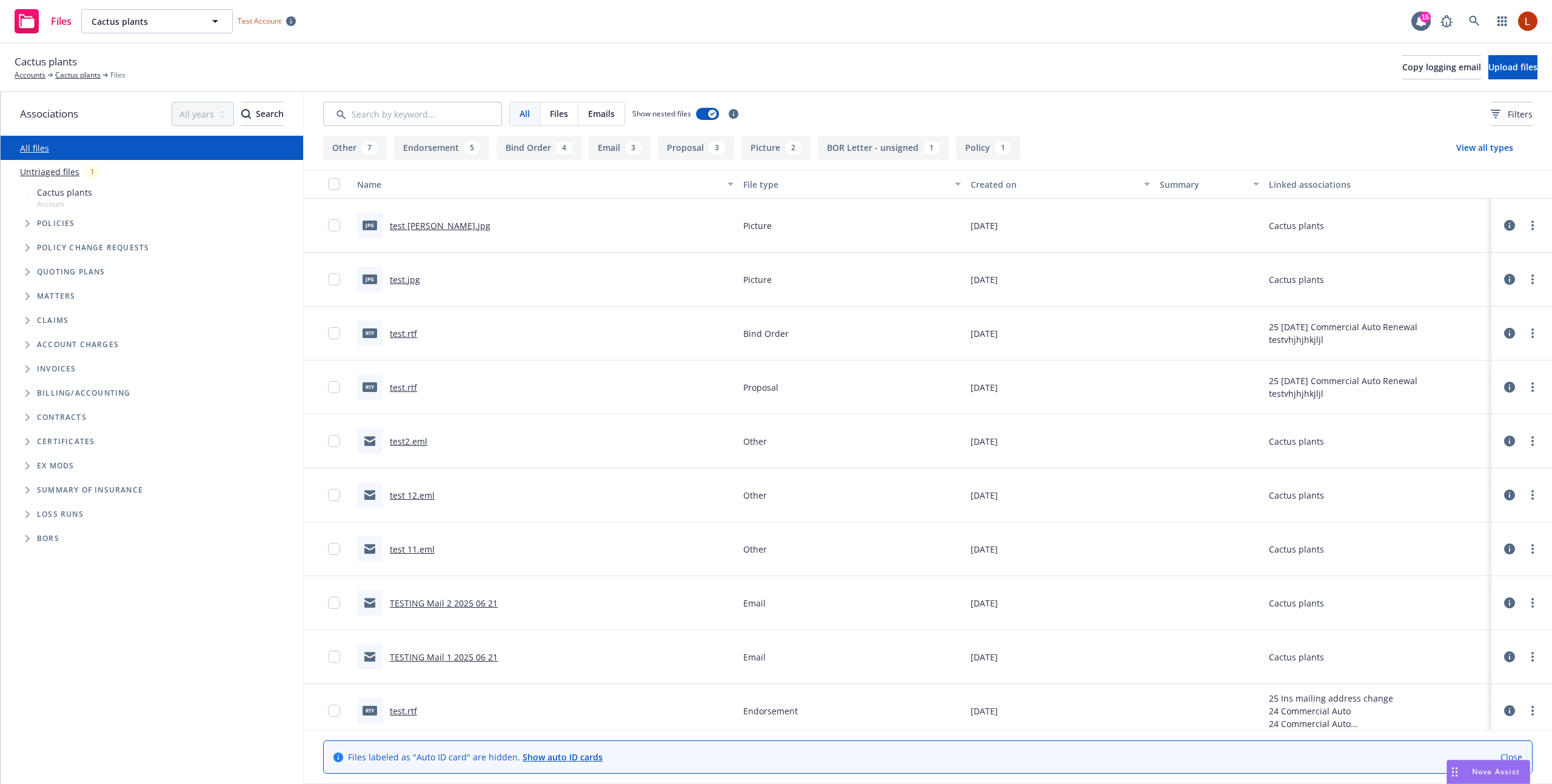
click at [1506, 274] on button at bounding box center [1509, 279] width 12 height 24
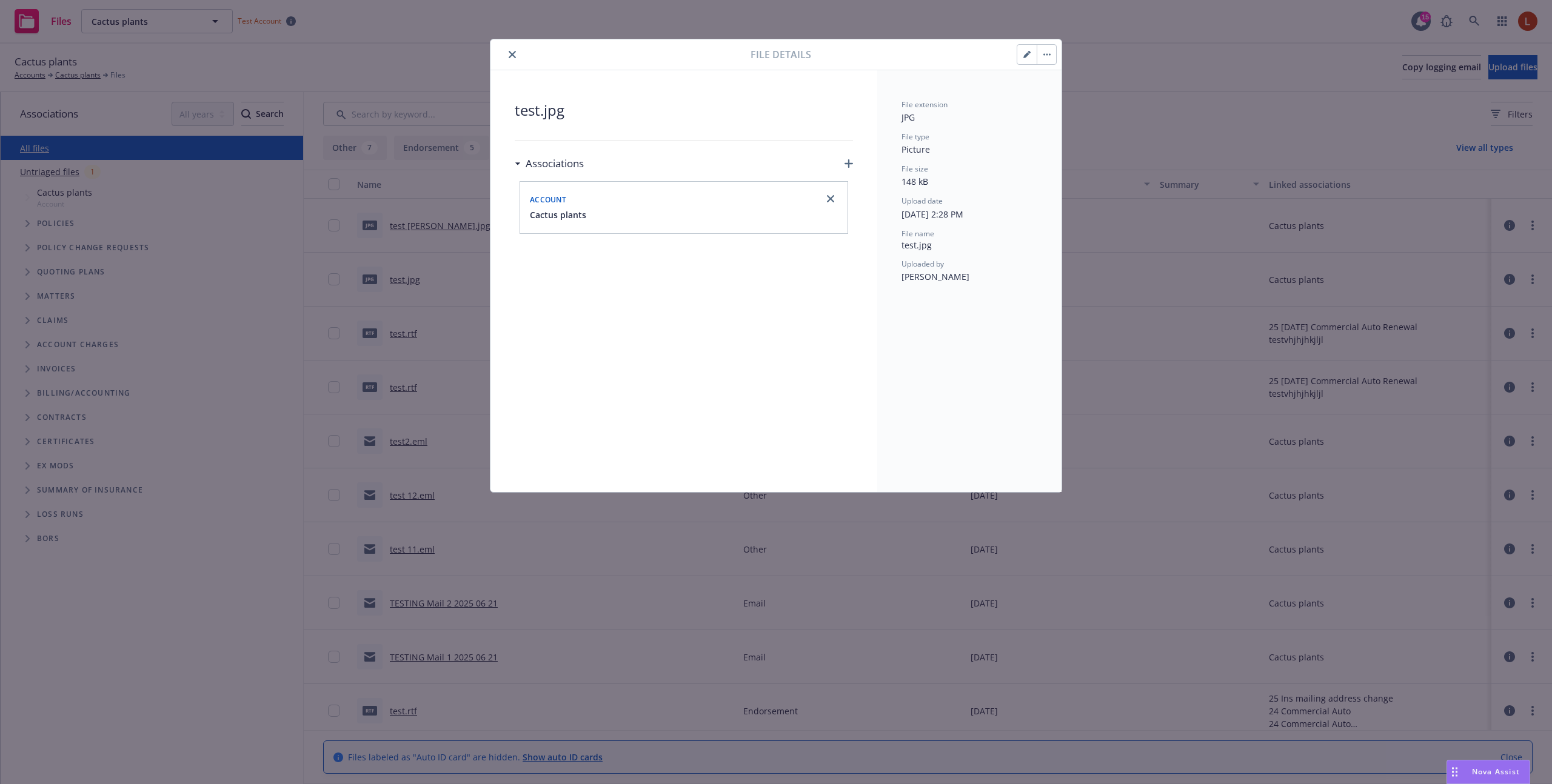
click at [1405, 265] on div "File details test.jpg Associations Account Cactus plants File extension JPG Fil…" at bounding box center [776, 392] width 1552 height 784
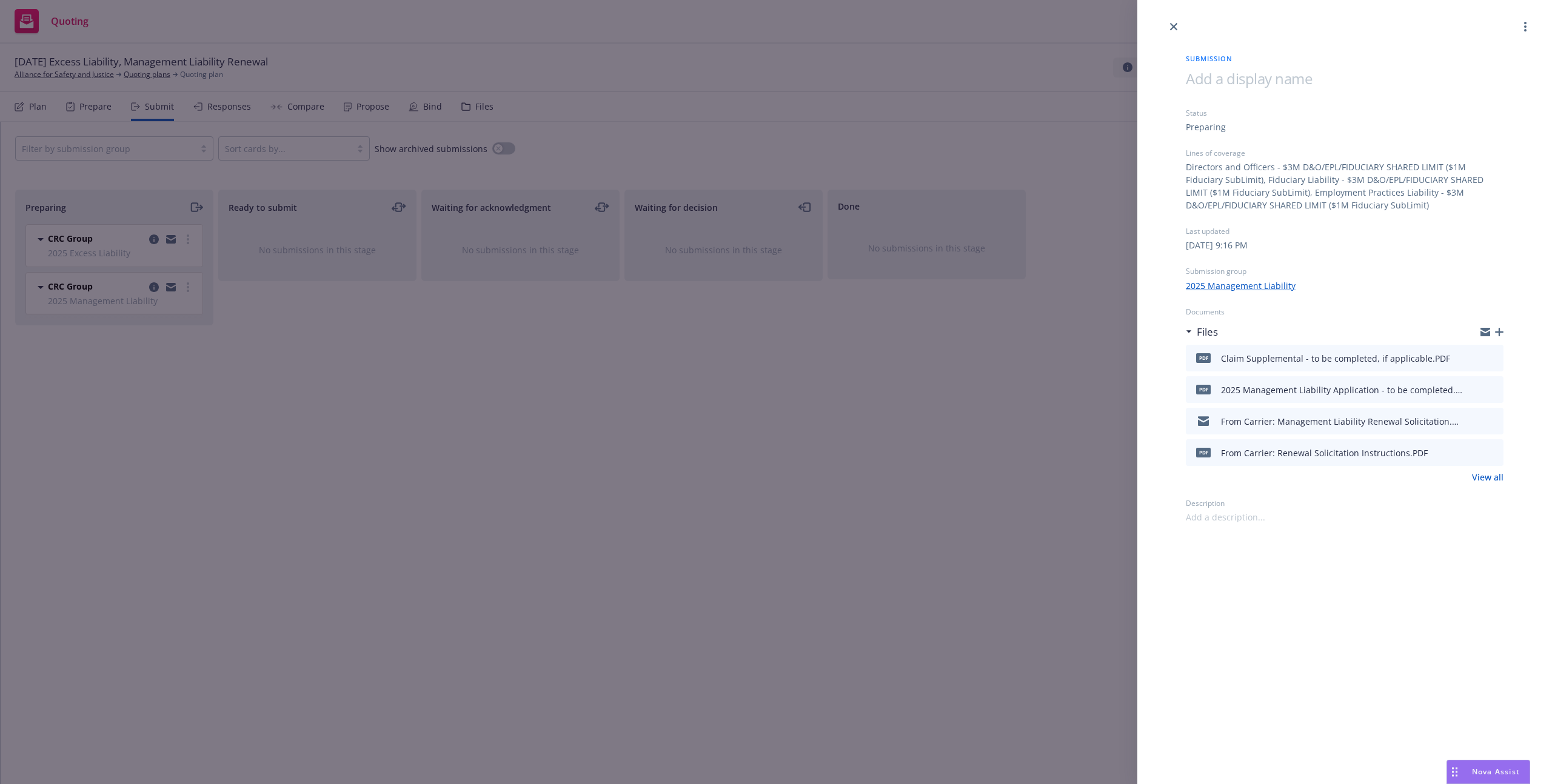
click at [1492, 357] on icon "preview file" at bounding box center [1492, 357] width 11 height 9
drag, startPoint x: 1221, startPoint y: 359, endPoint x: 1447, endPoint y: 359, distance: 226.0
click at [1447, 359] on div "PDF Claim Supplemental - to be completed, if applicable.PDF" at bounding box center [1344, 358] width 318 height 27
copy div "Claim Supplemental - to be completed, if applicable.PDF"
click at [1477, 477] on link "View all" at bounding box center [1487, 477] width 32 height 12
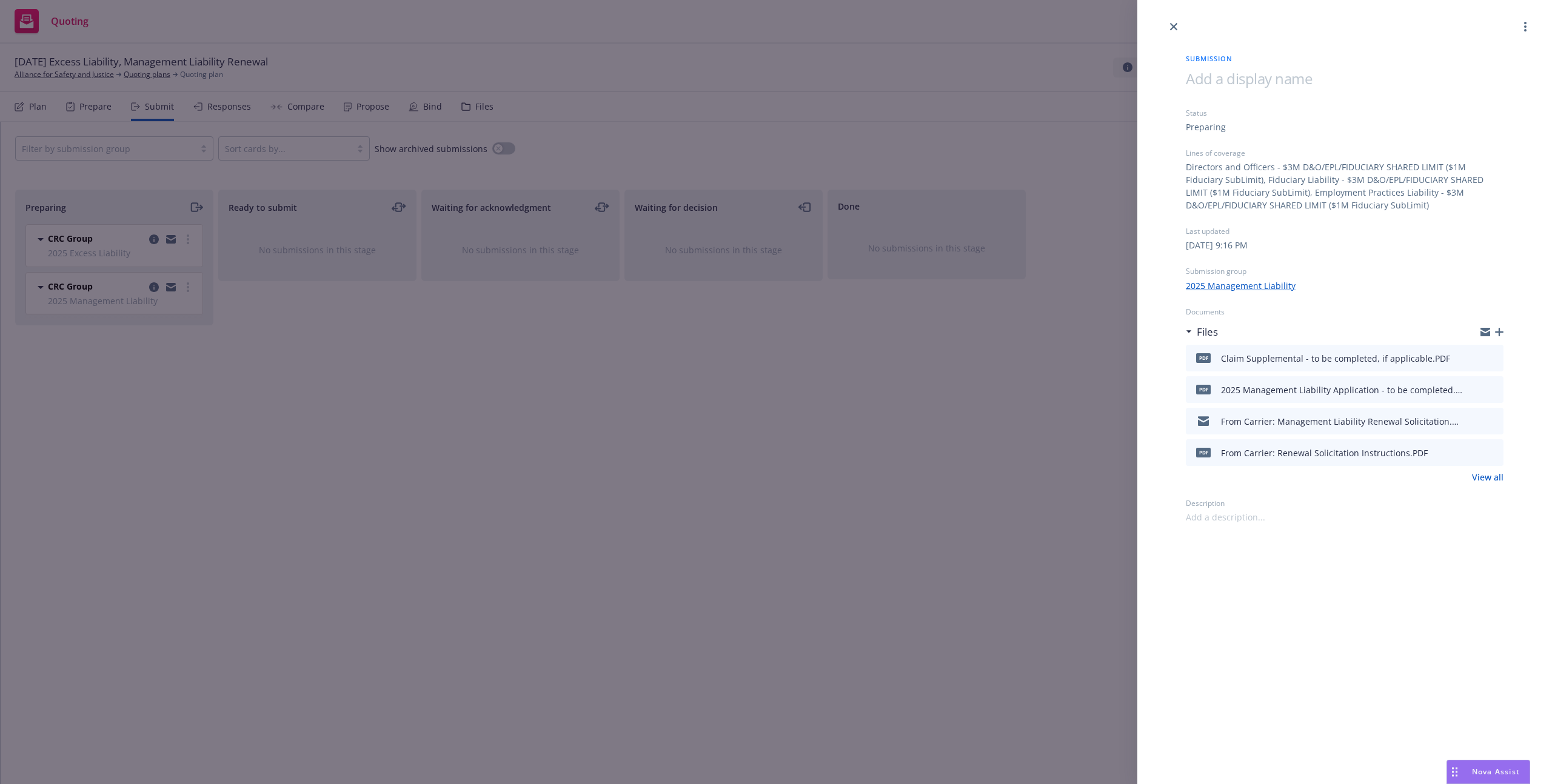
click at [642, 88] on div "Submission Status Preparing Lines of coverage Directors and Officers - $3M D&O/…" at bounding box center [776, 392] width 1552 height 784
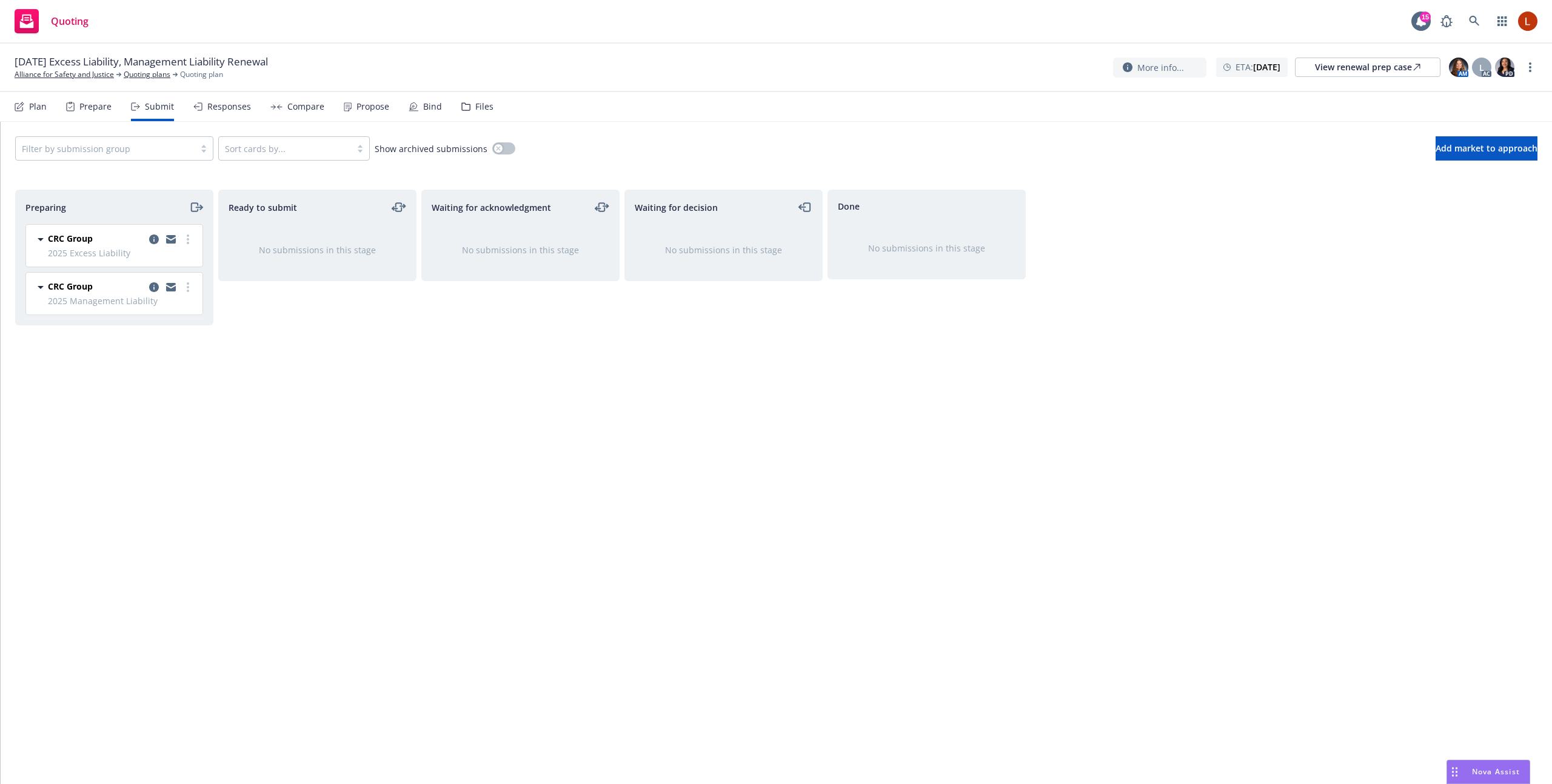
drag, startPoint x: 63, startPoint y: 75, endPoint x: 244, endPoint y: 35, distance: 185.4
click at [63, 75] on link "Alliance for Safety and Justice" at bounding box center [64, 75] width 100 height 11
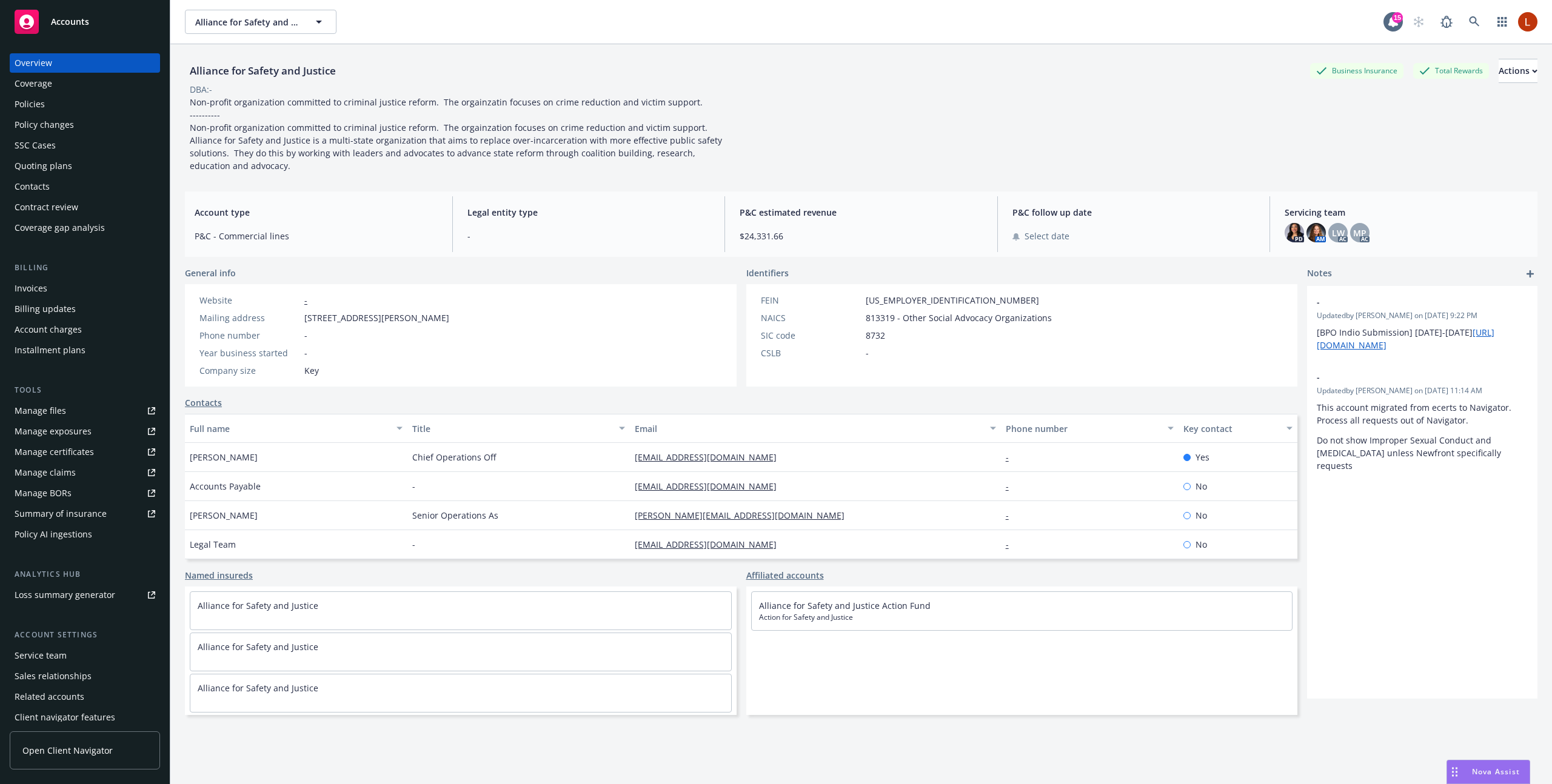
click at [47, 407] on div "Manage files" at bounding box center [40, 410] width 52 height 19
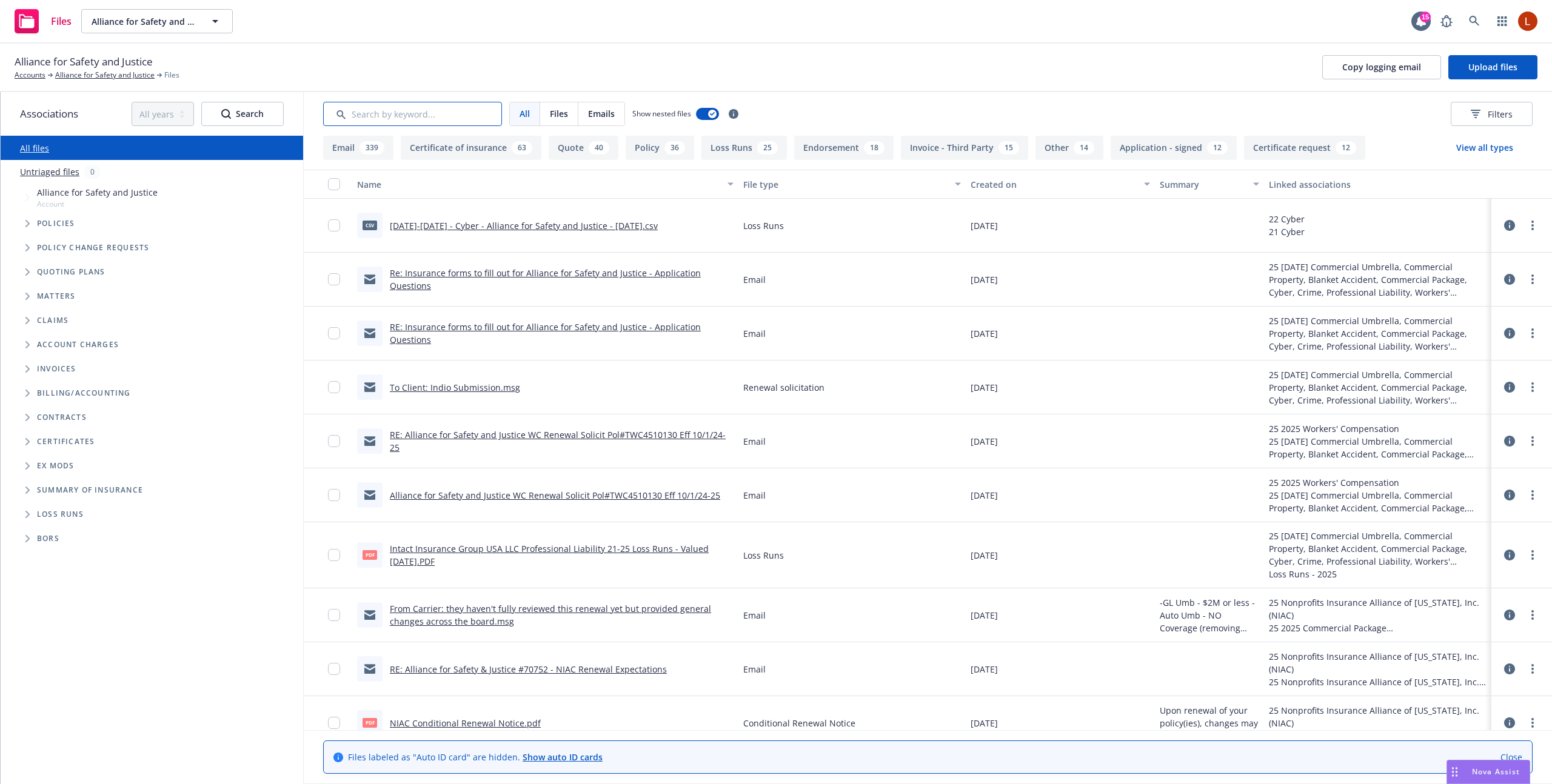
click at [453, 110] on input "Search by keyword..." at bounding box center [412, 114] width 179 height 24
paste input "Claim Supplemental - to be completed, if applicable.PDF"
type input "Claim Supplemental - to be completed, if applicable.PDF"
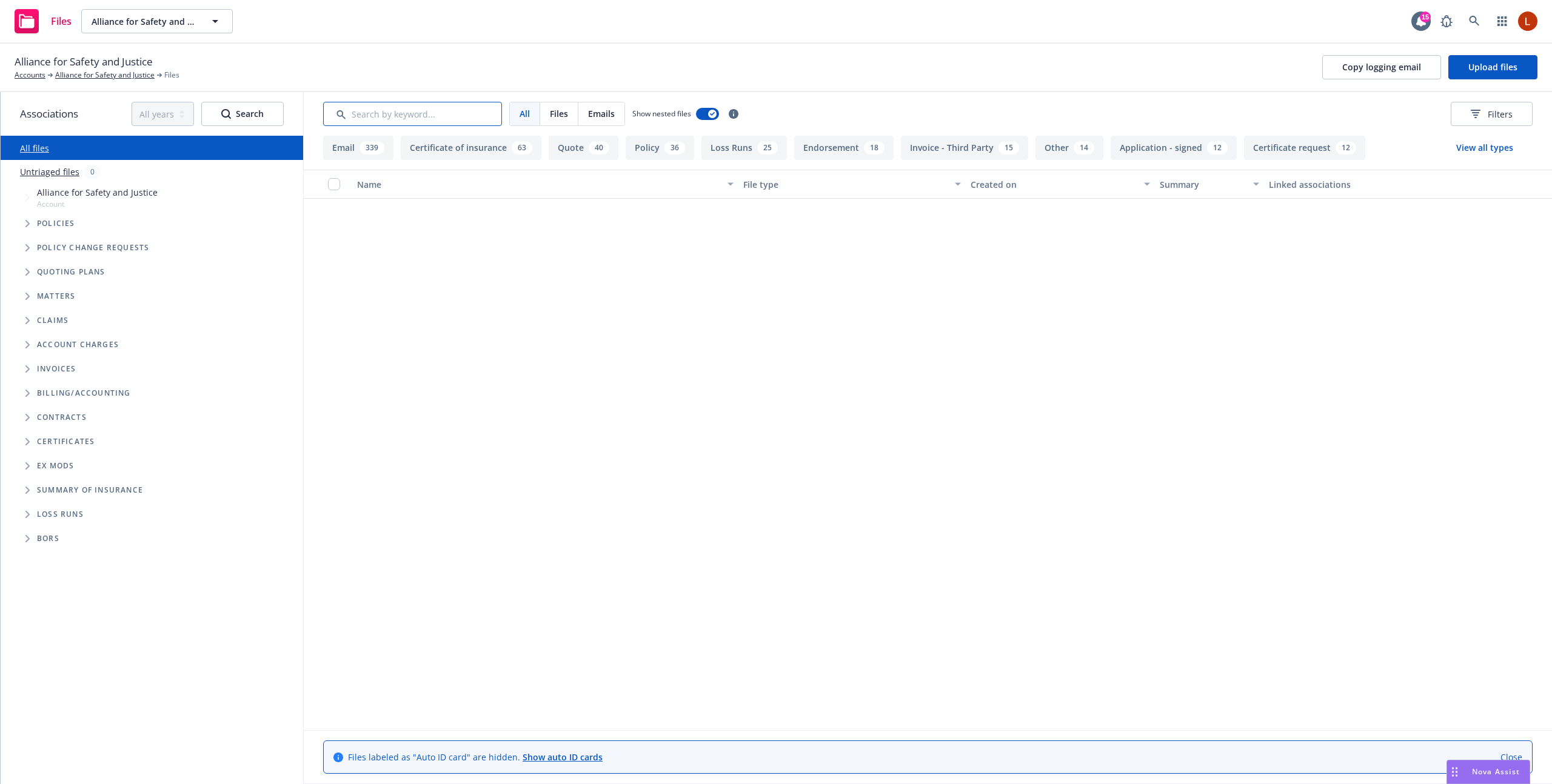
scroll to position [0, 0]
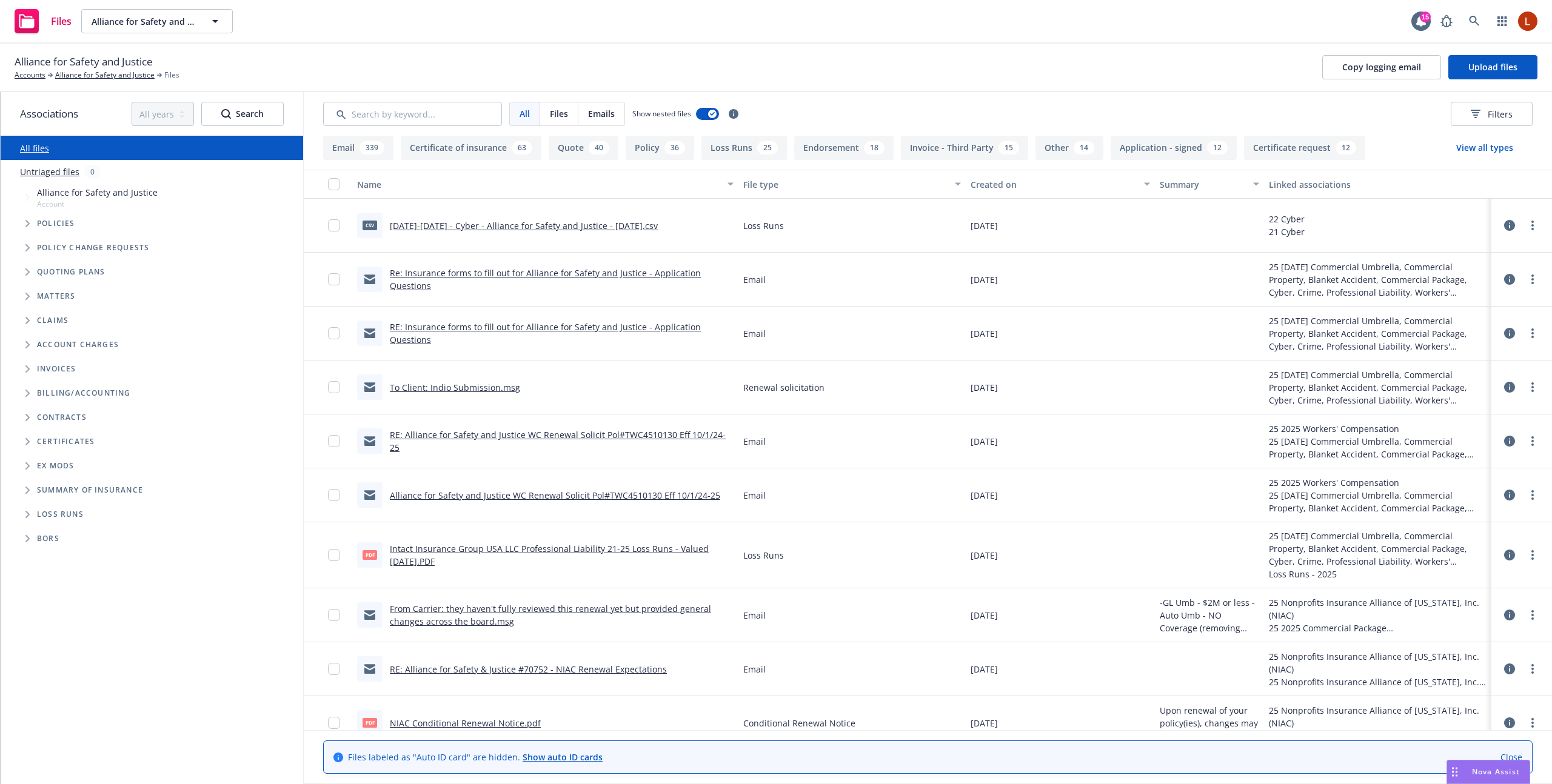
click at [1509, 224] on icon at bounding box center [1510, 226] width 11 height 11
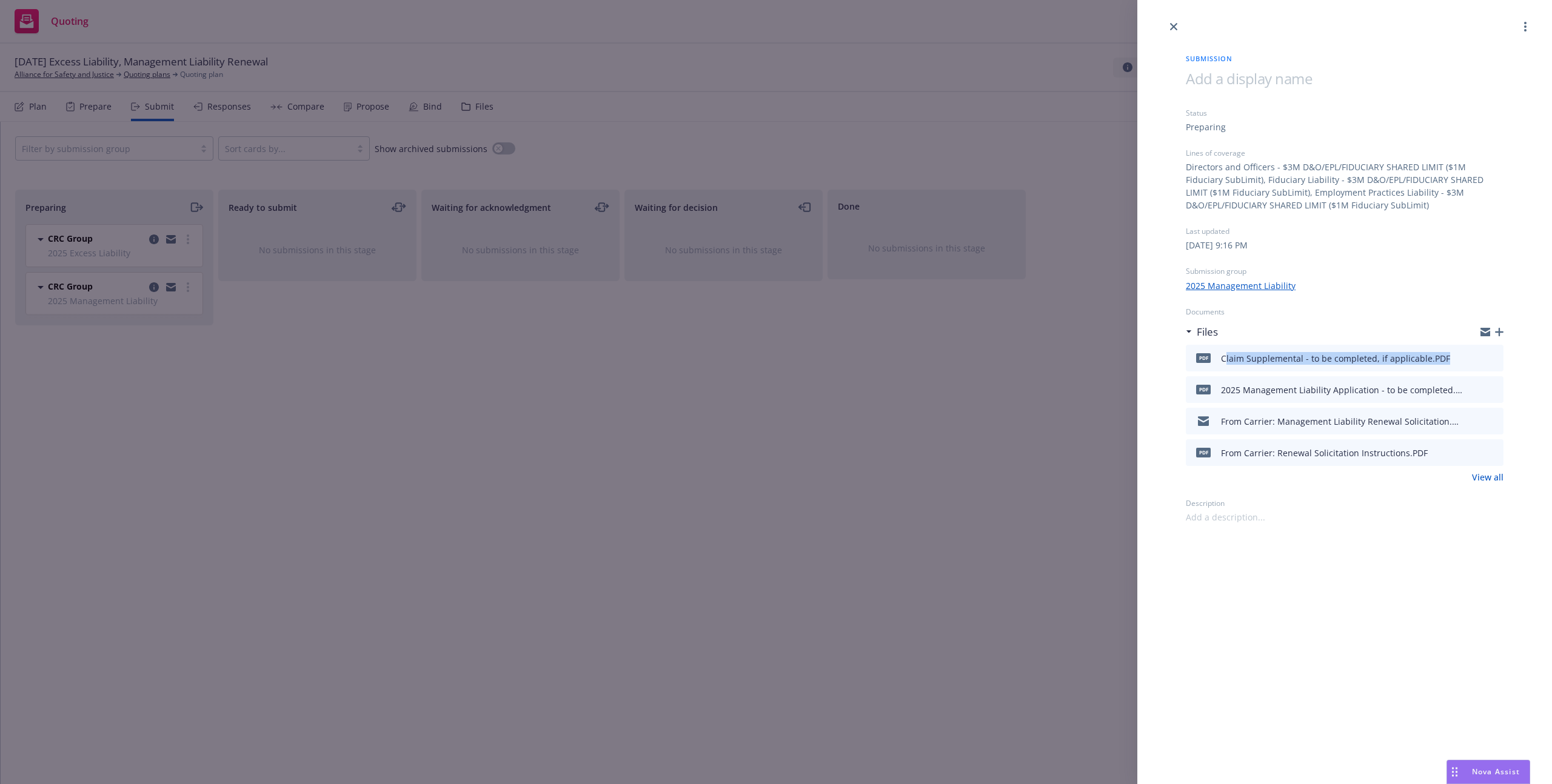
drag, startPoint x: 1456, startPoint y: 362, endPoint x: 1224, endPoint y: 362, distance: 232.0
click at [1224, 362] on div "PDF Claim Supplemental - to be completed, if applicable.PDF" at bounding box center [1344, 358] width 318 height 27
click at [1436, 366] on div "PDF Claim Supplemental - to be completed, if applicable.PDF" at bounding box center [1320, 358] width 259 height 25
drag, startPoint x: 1446, startPoint y: 359, endPoint x: 1156, endPoint y: 302, distance: 295.5
click at [1219, 362] on div "PDF Claim Supplemental - to be completed, if applicable.PDF" at bounding box center [1344, 358] width 318 height 27
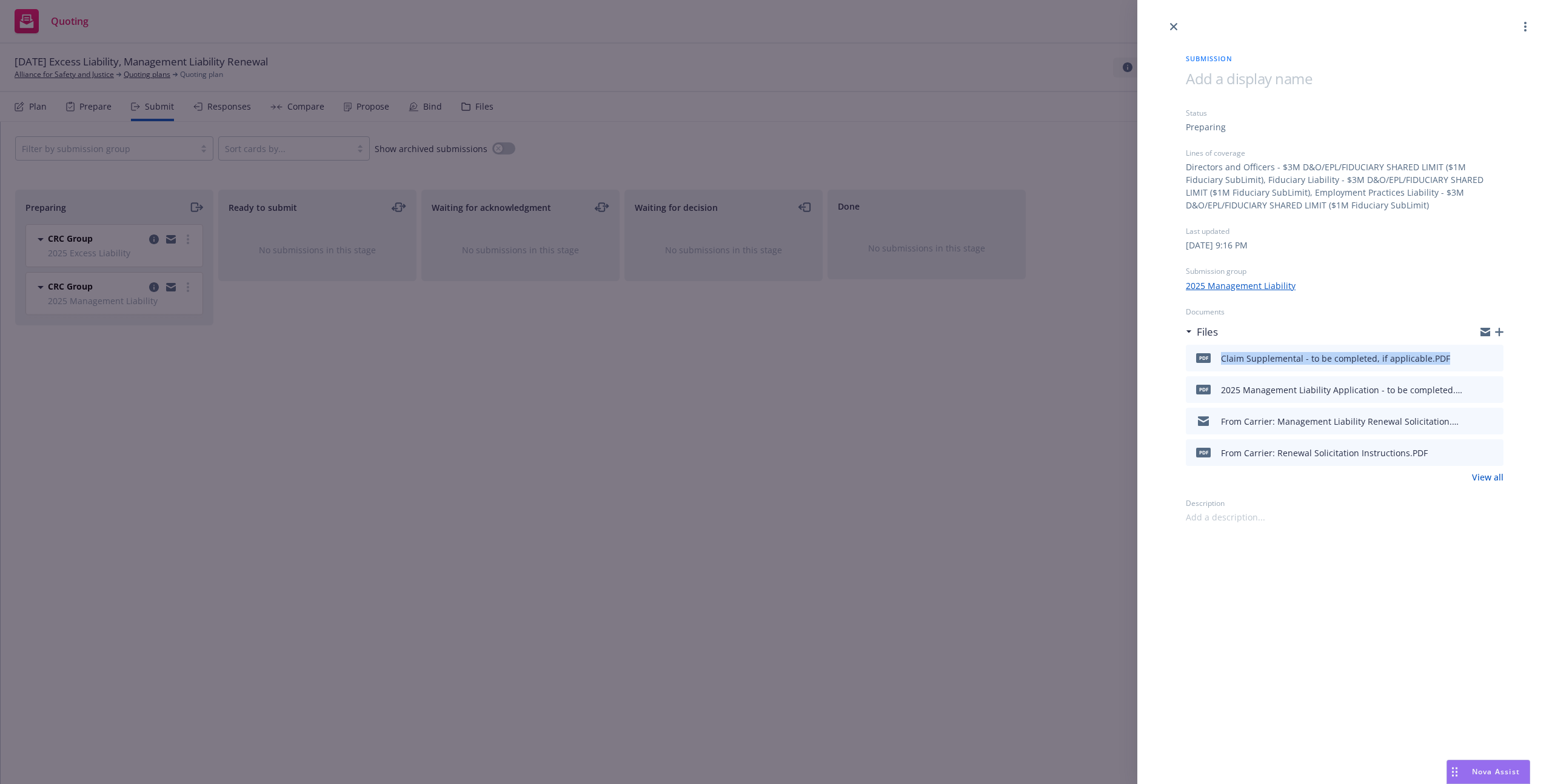
copy div "Claim Supplemental - to be completed, if applicable.PDF"
click at [1495, 480] on link "View all" at bounding box center [1487, 477] width 32 height 12
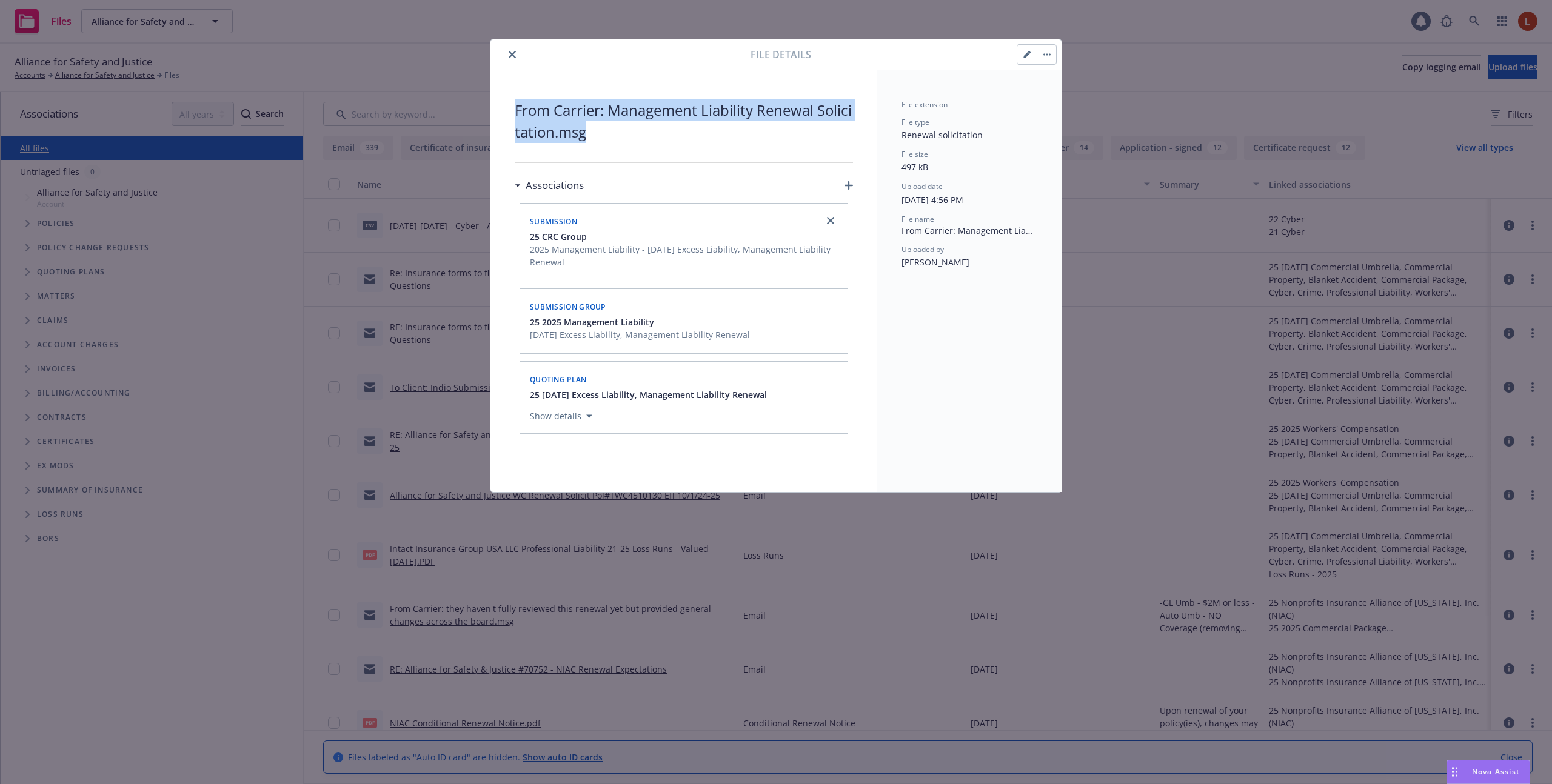
drag, startPoint x: 603, startPoint y: 127, endPoint x: 511, endPoint y: 110, distance: 93.6
click at [511, 110] on div "From Carrier: Management Liability Renewal Solicitation.msg Associations Submis…" at bounding box center [684, 281] width 387 height 422
copy span "From Carrier: Management Liability Renewal Solicitation.msg"
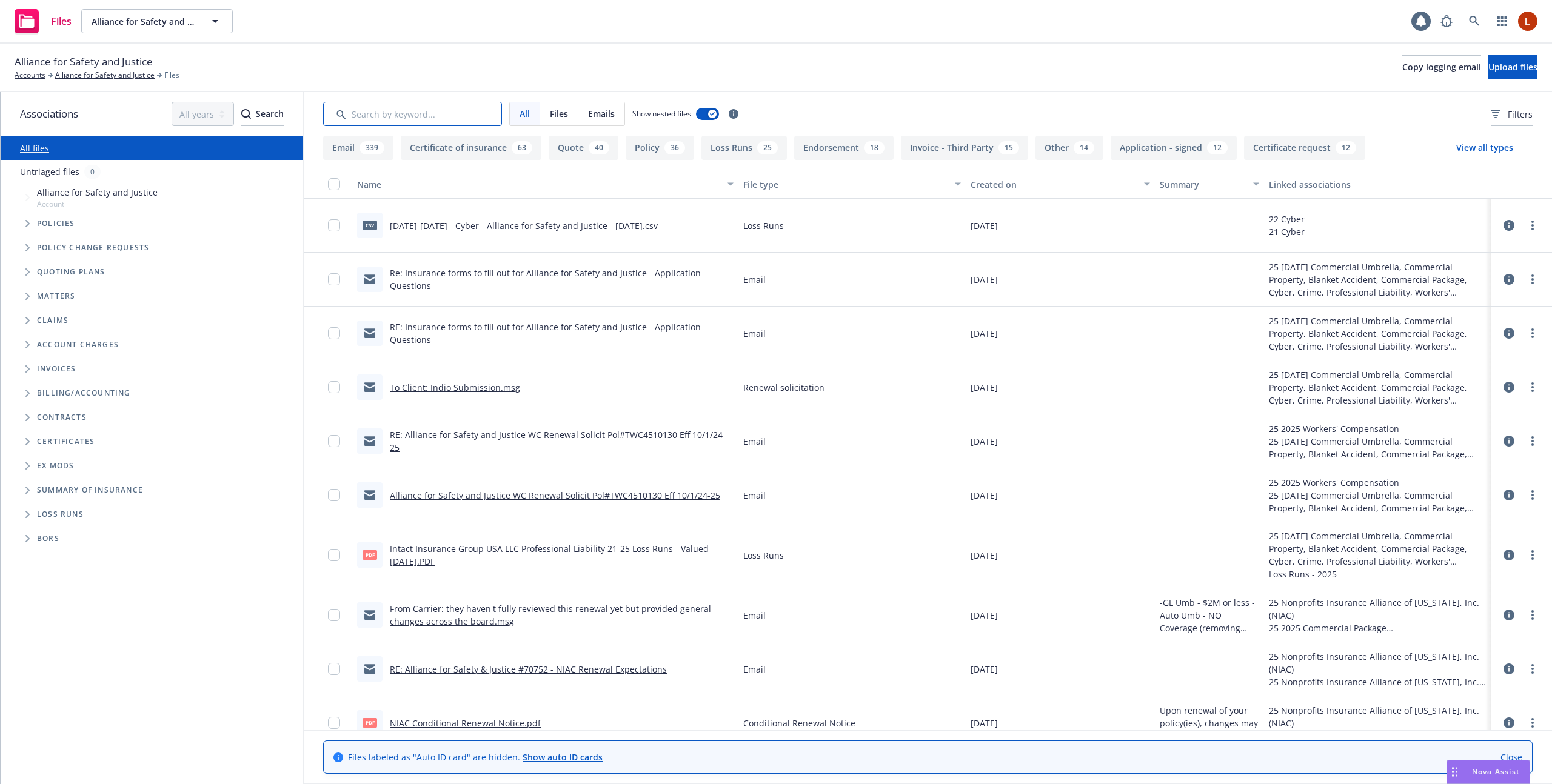
click at [414, 116] on input "Search by keyword..." at bounding box center [412, 114] width 179 height 24
paste input "From Carrier: Management Liability Renewal Solicitation.msg"
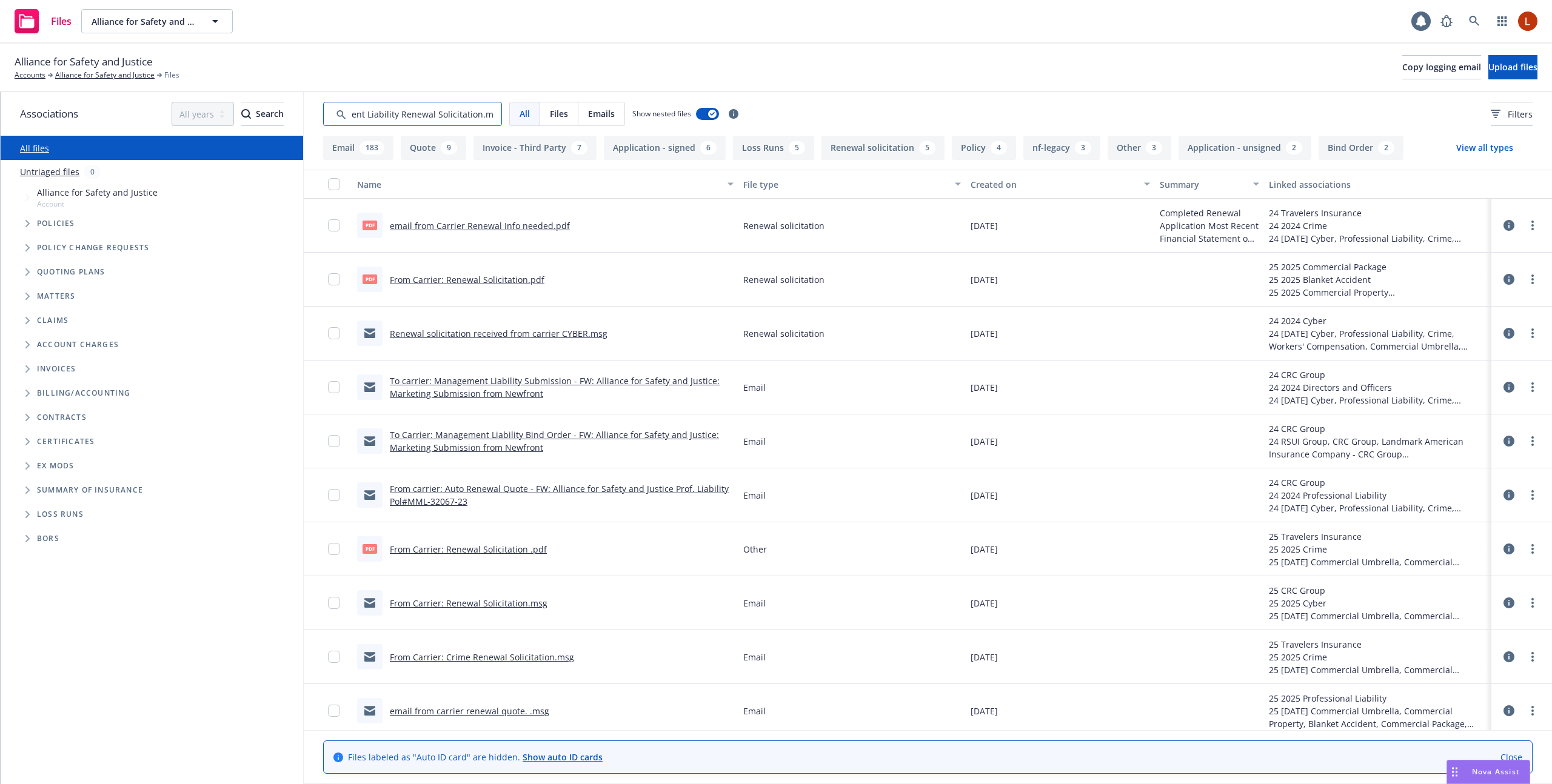
type input "From Carrier: Management Liability Renewal Solicitation.msg"
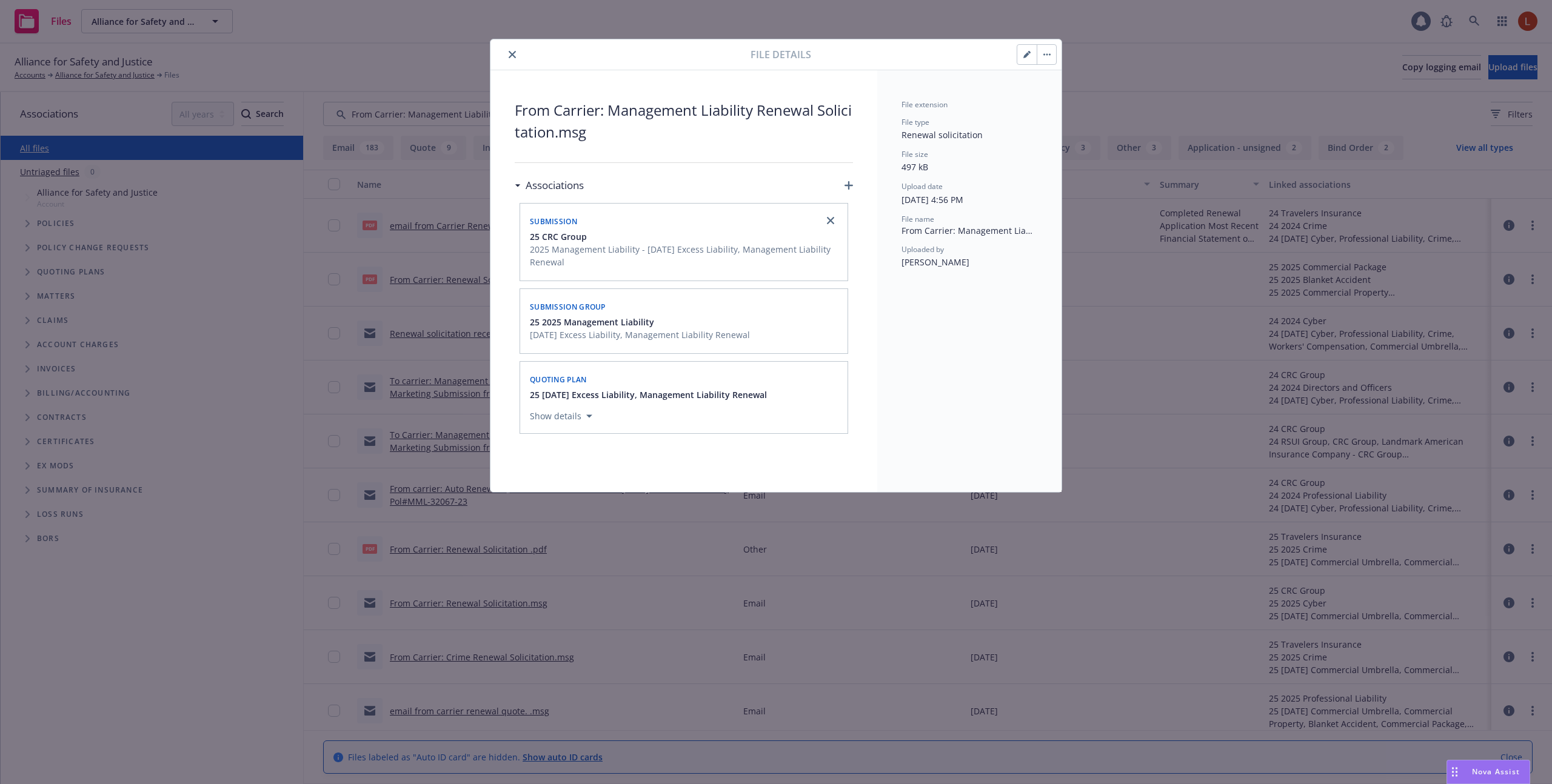
click at [1094, 233] on div "File details From Carrier: Management Liability Renewal Solicitation.msg Associ…" at bounding box center [776, 392] width 1552 height 784
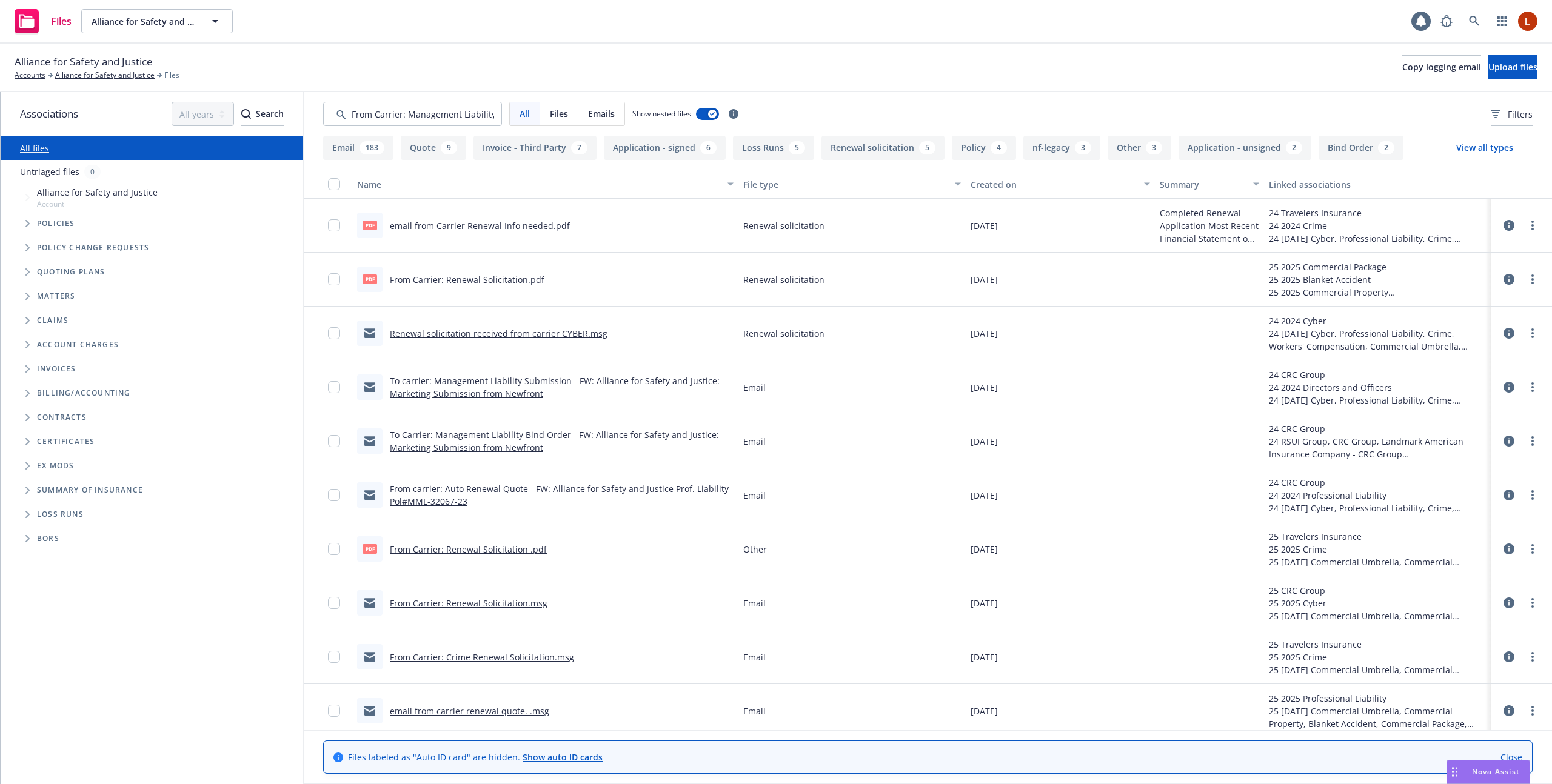
click at [977, 181] on div "Created on" at bounding box center [1053, 185] width 166 height 12
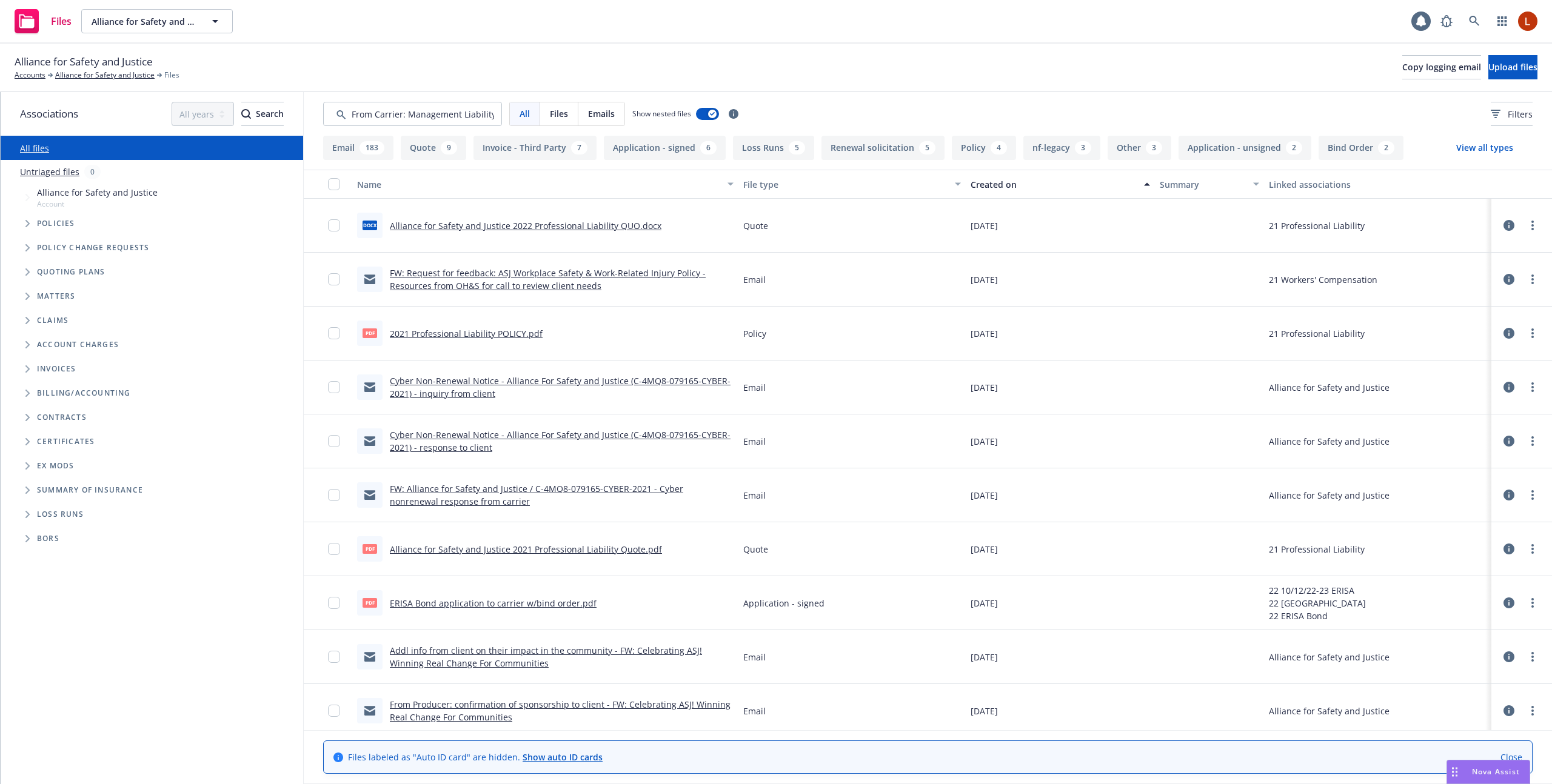
click at [977, 181] on div "Created on" at bounding box center [1053, 185] width 166 height 12
